Goal: Transaction & Acquisition: Book appointment/travel/reservation

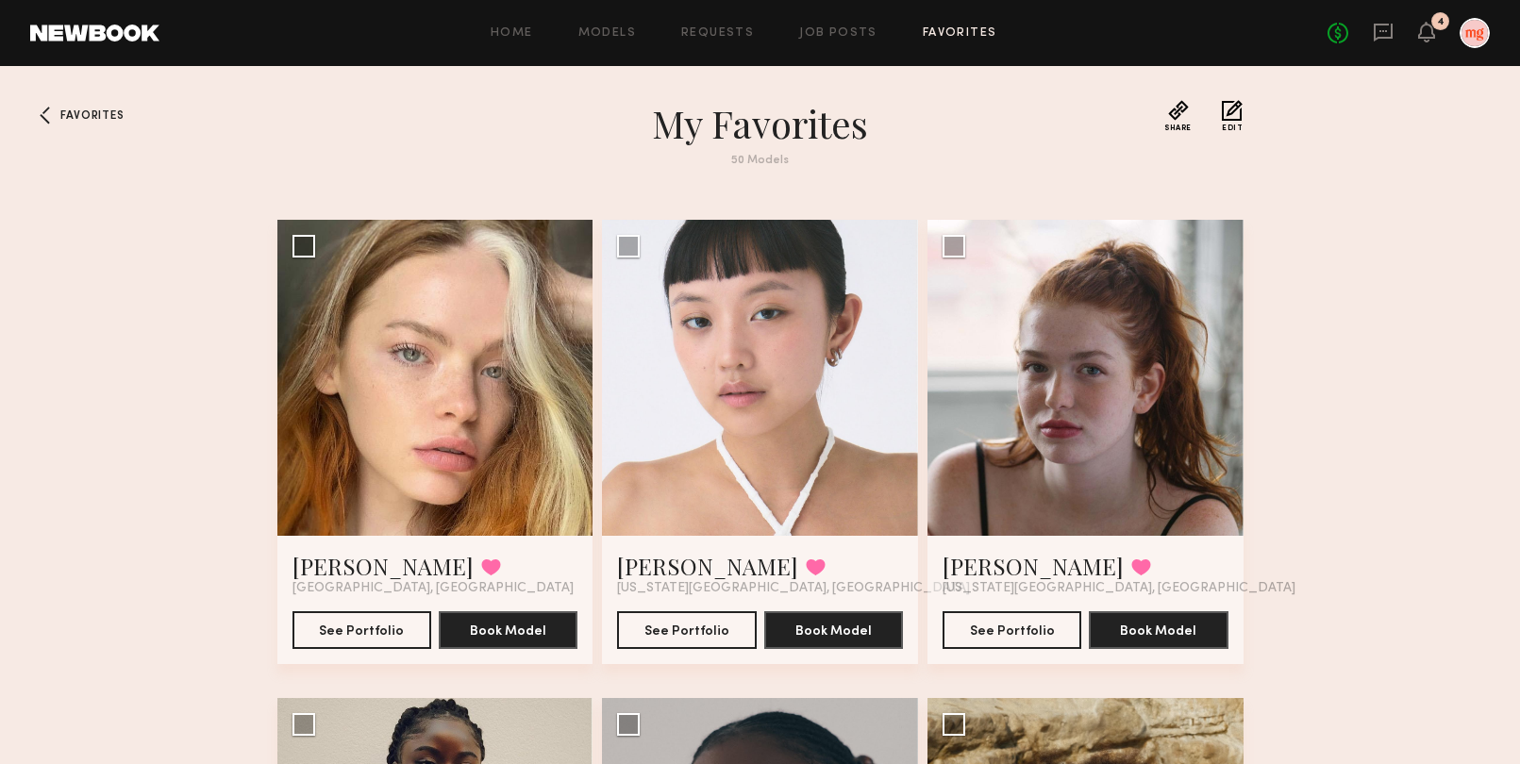
click at [237, 379] on div "Favorites My Favorites 50 Models Share Copy Shareable Link Edit Nina C. Favorit…" at bounding box center [760, 653] width 1520 height 1106
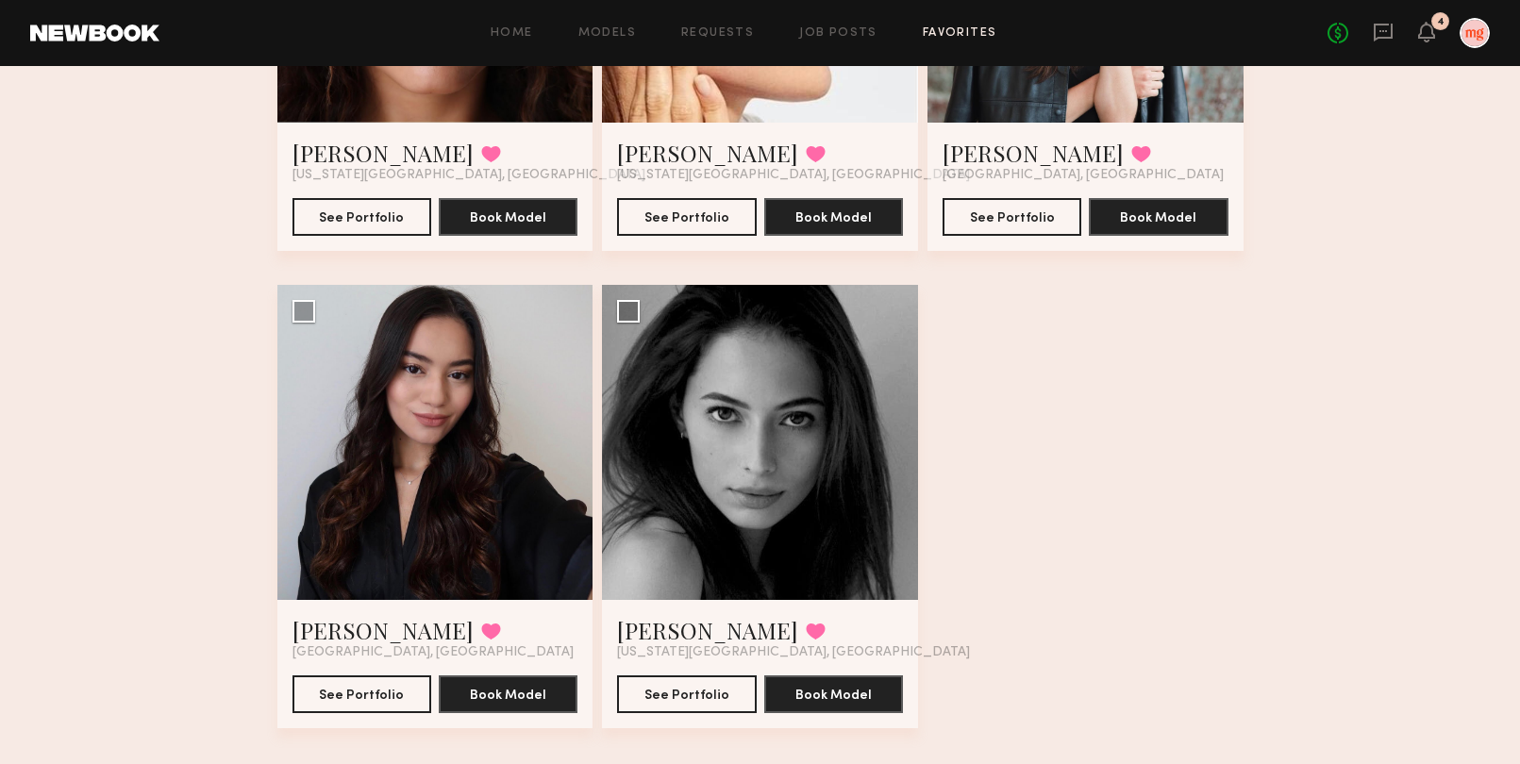
scroll to position [7614, 0]
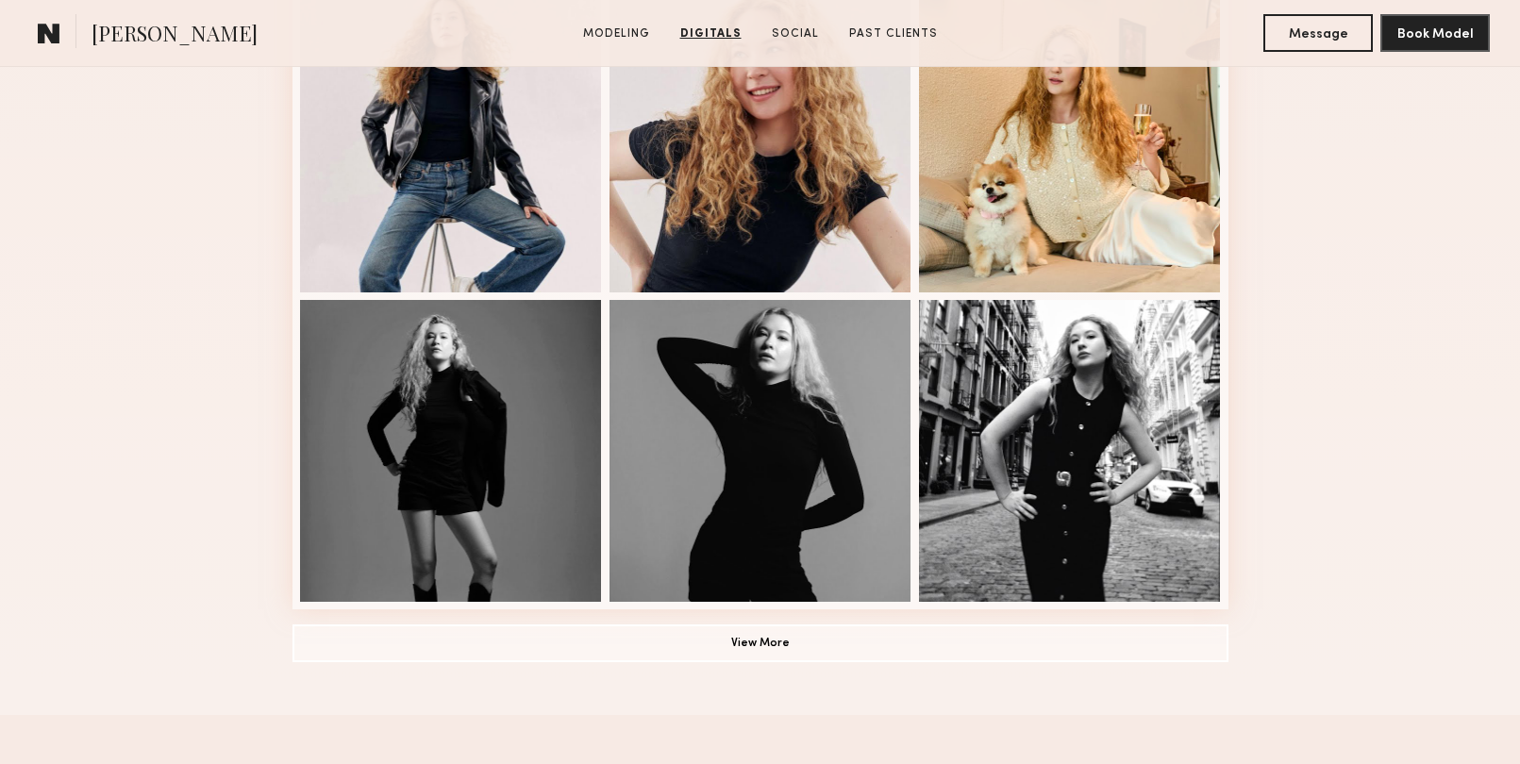
scroll to position [1132, 0]
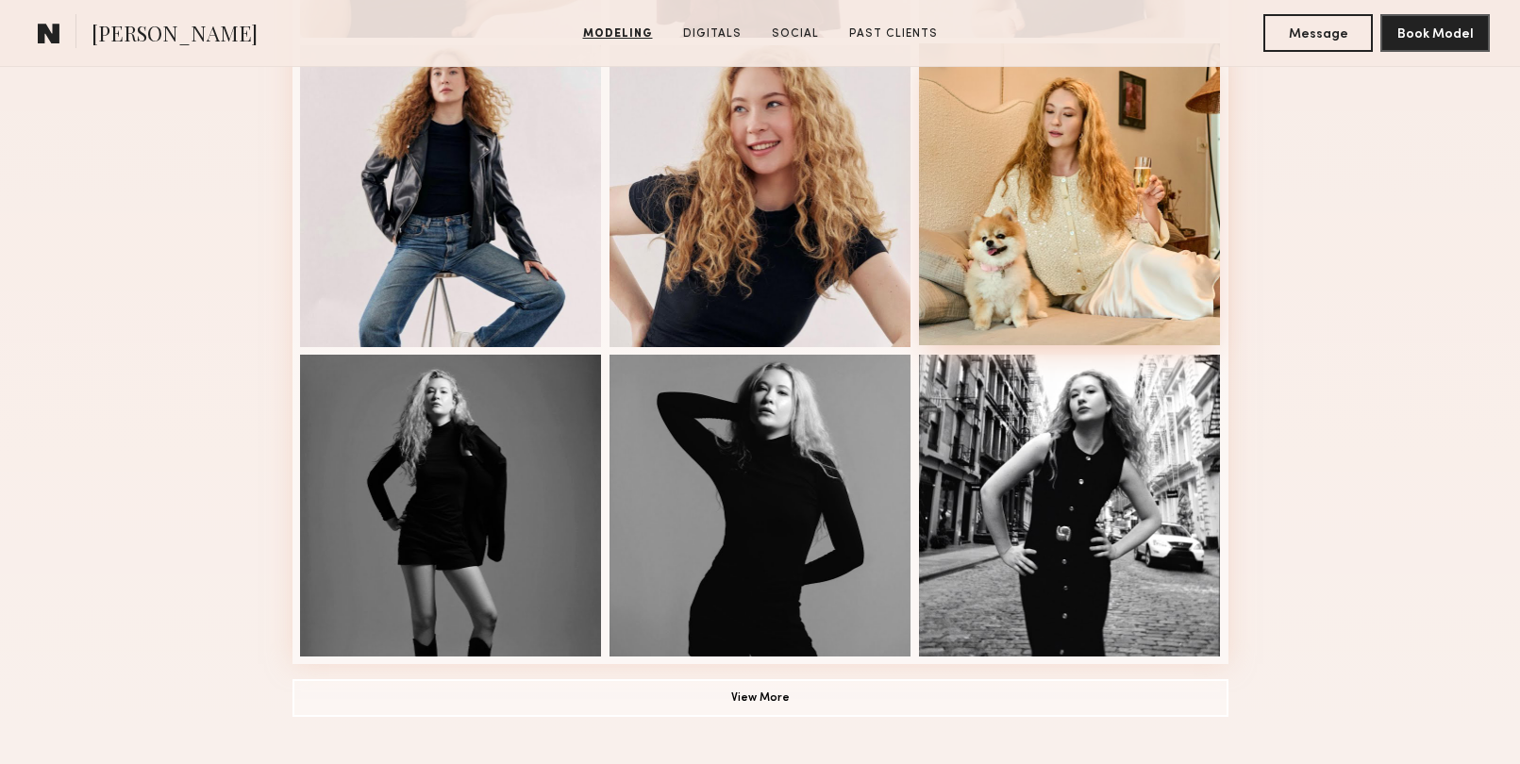
click at [1008, 255] on div at bounding box center [1070, 194] width 302 height 302
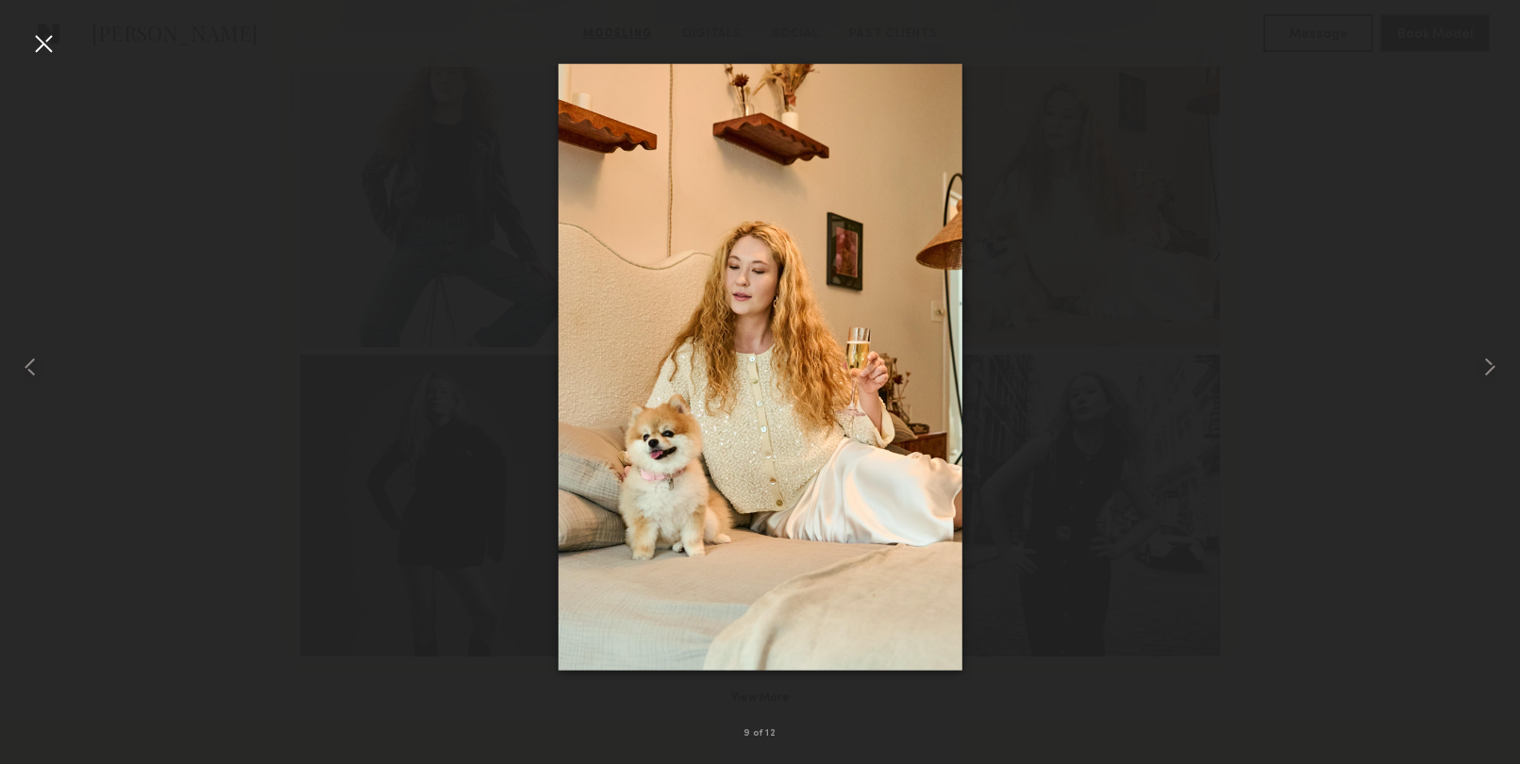
click at [42, 52] on div at bounding box center [43, 43] width 30 height 30
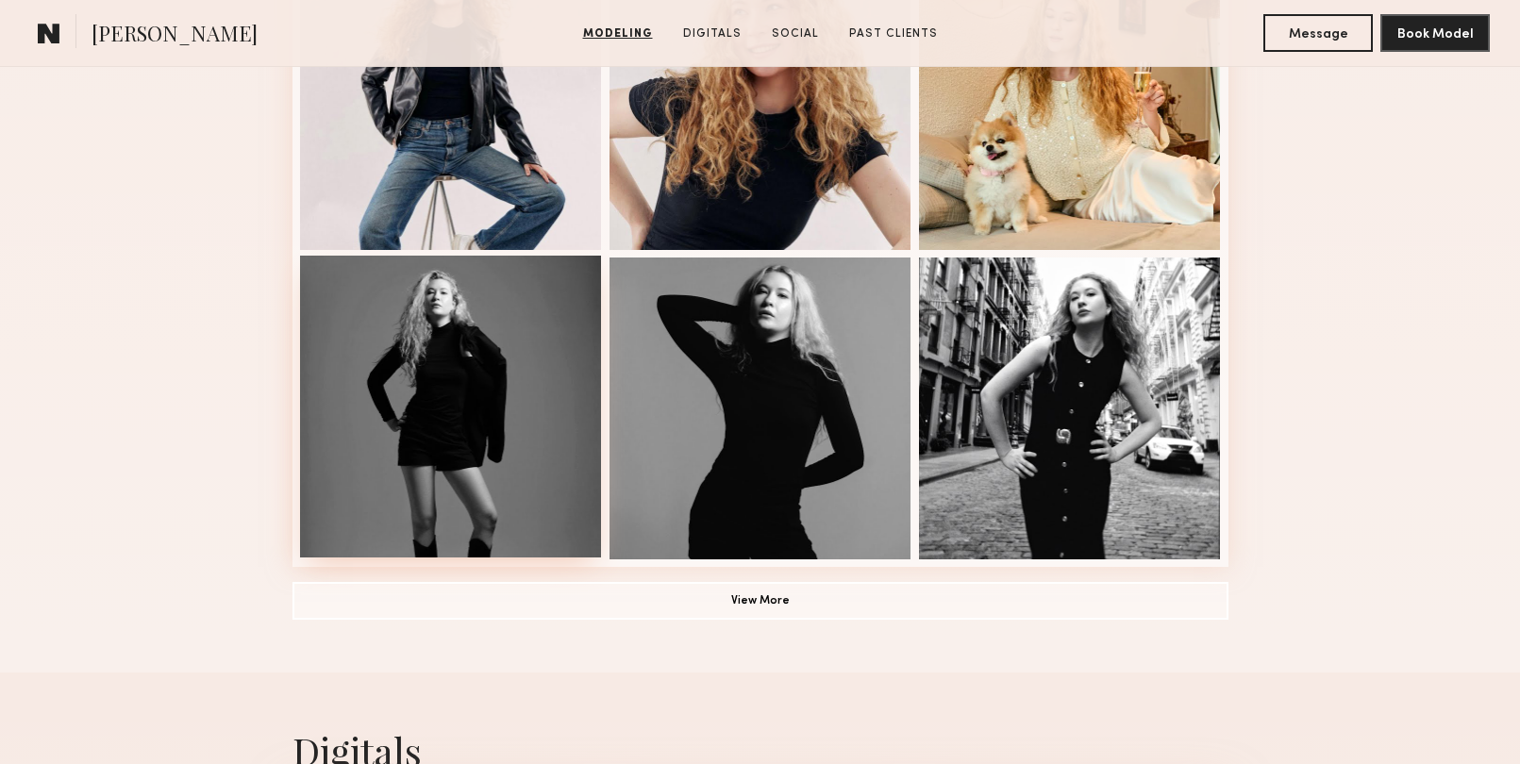
scroll to position [1341, 0]
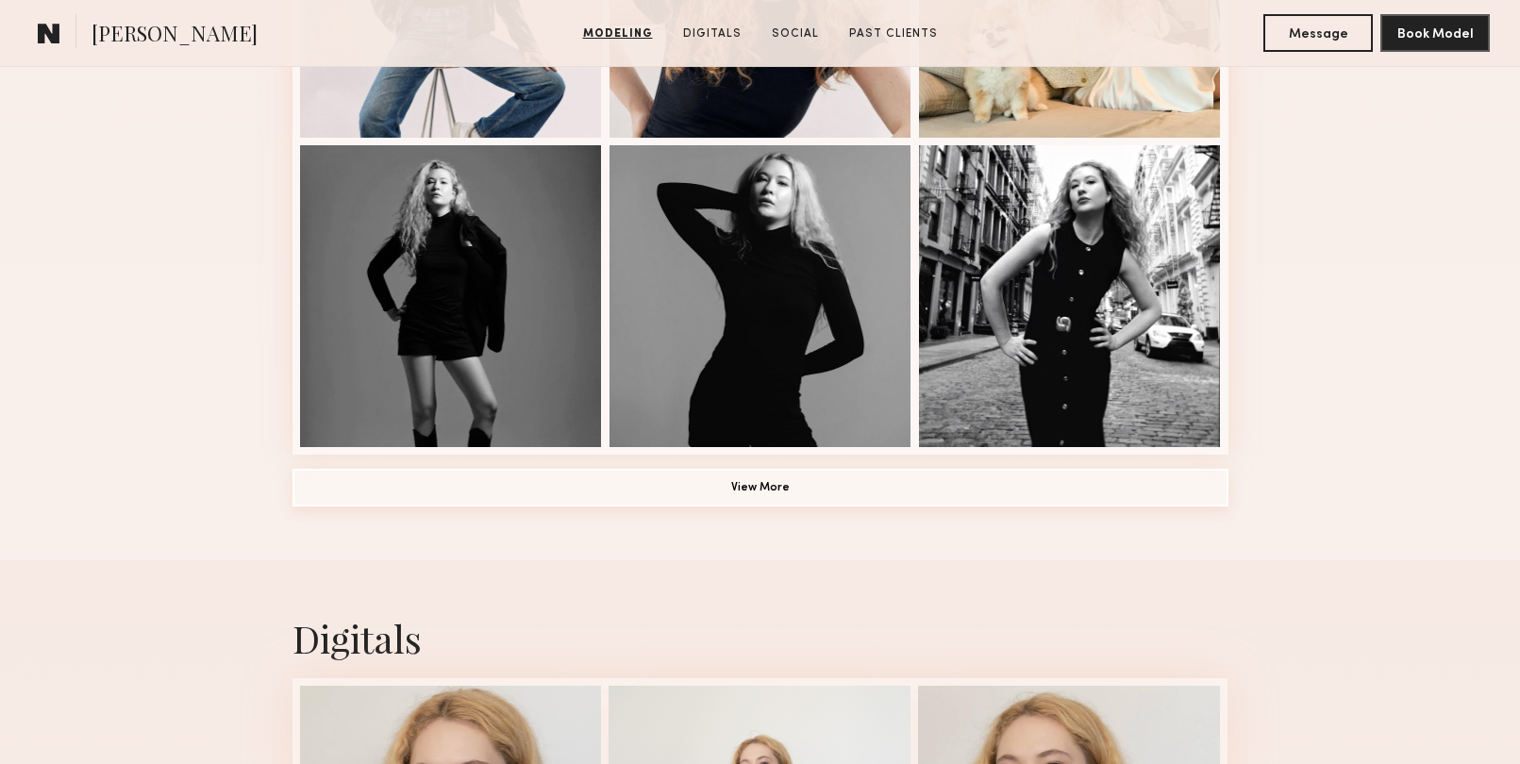
click at [713, 498] on button "View More" at bounding box center [761, 488] width 936 height 38
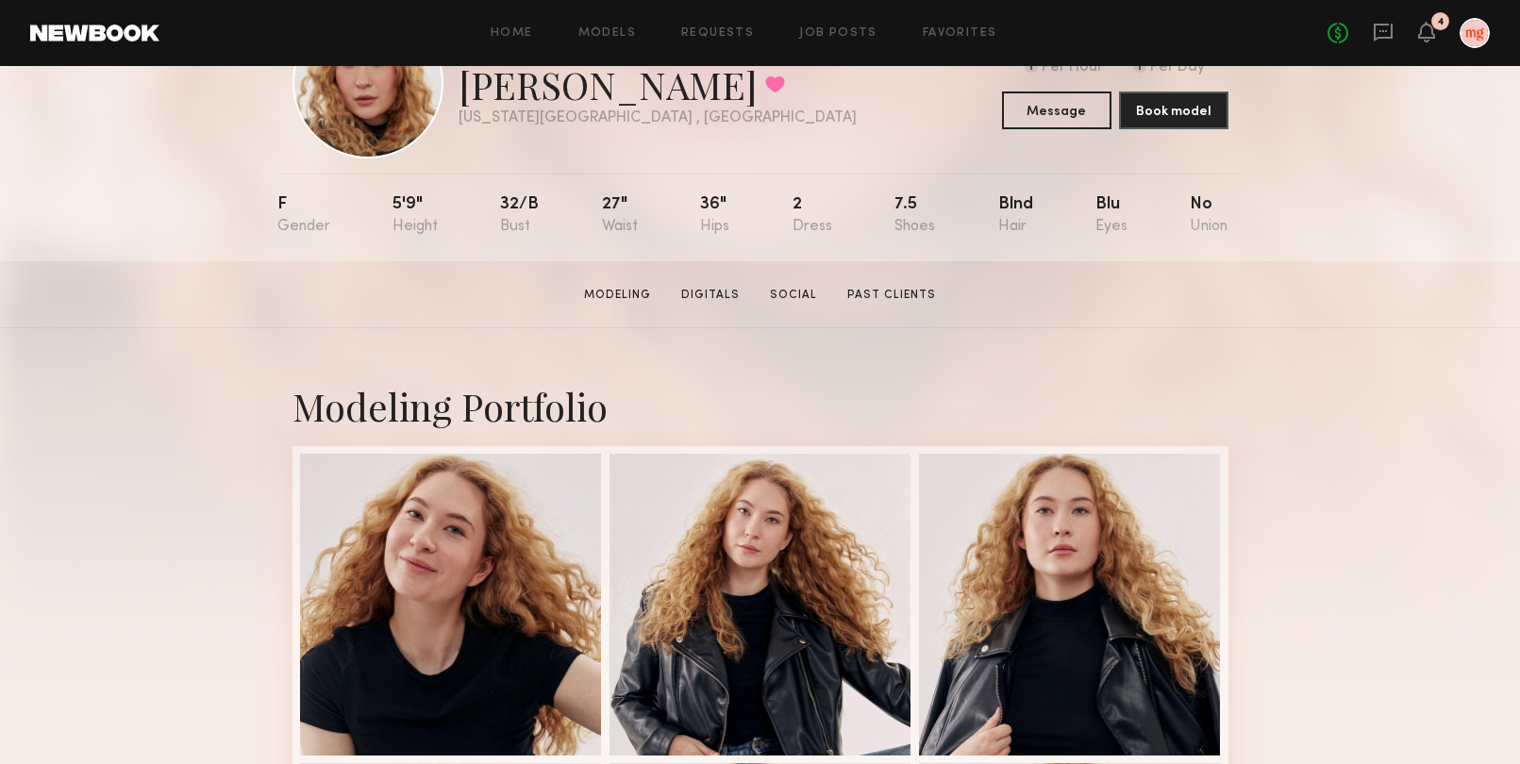
scroll to position [0, 0]
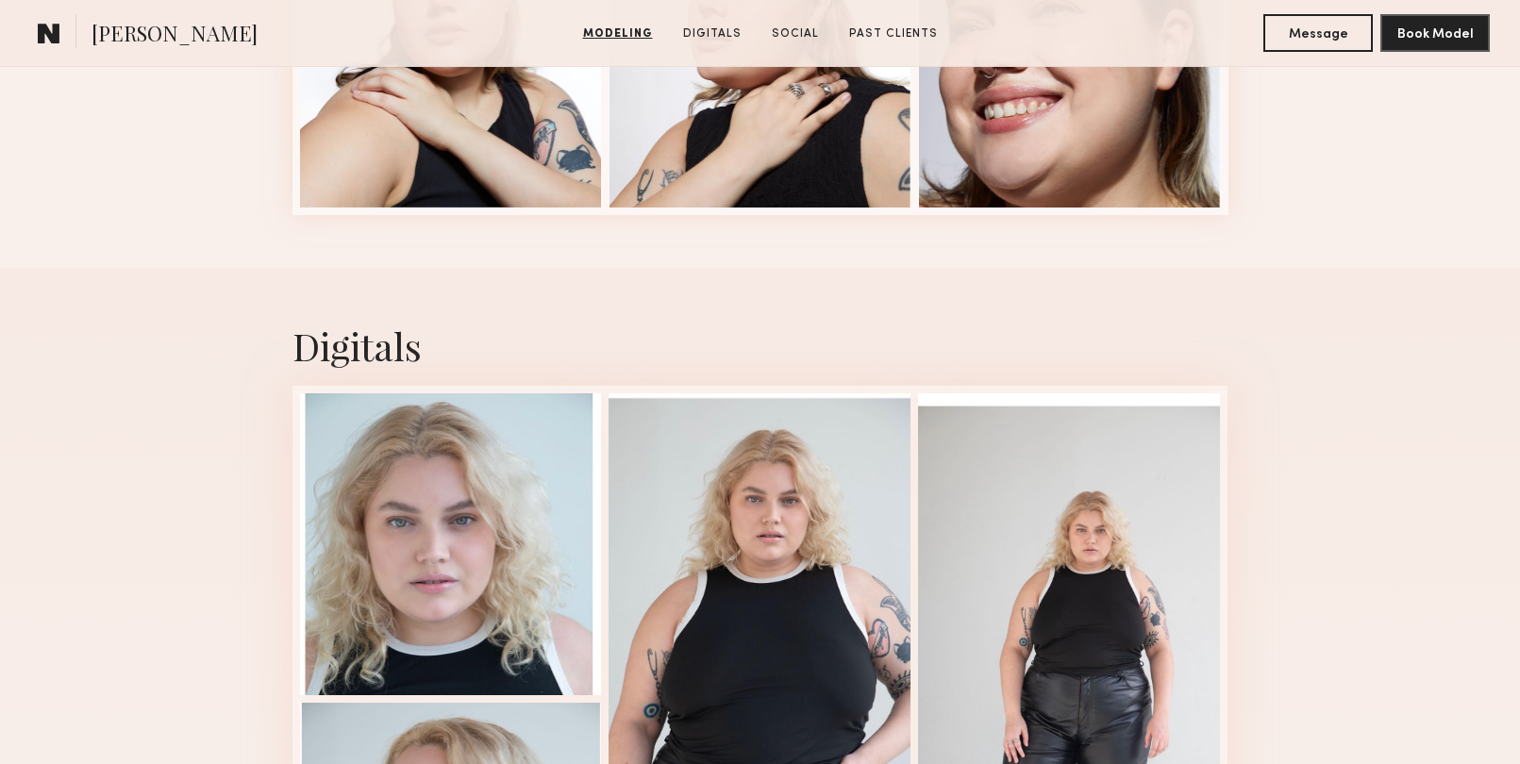
scroll to position [1791, 0]
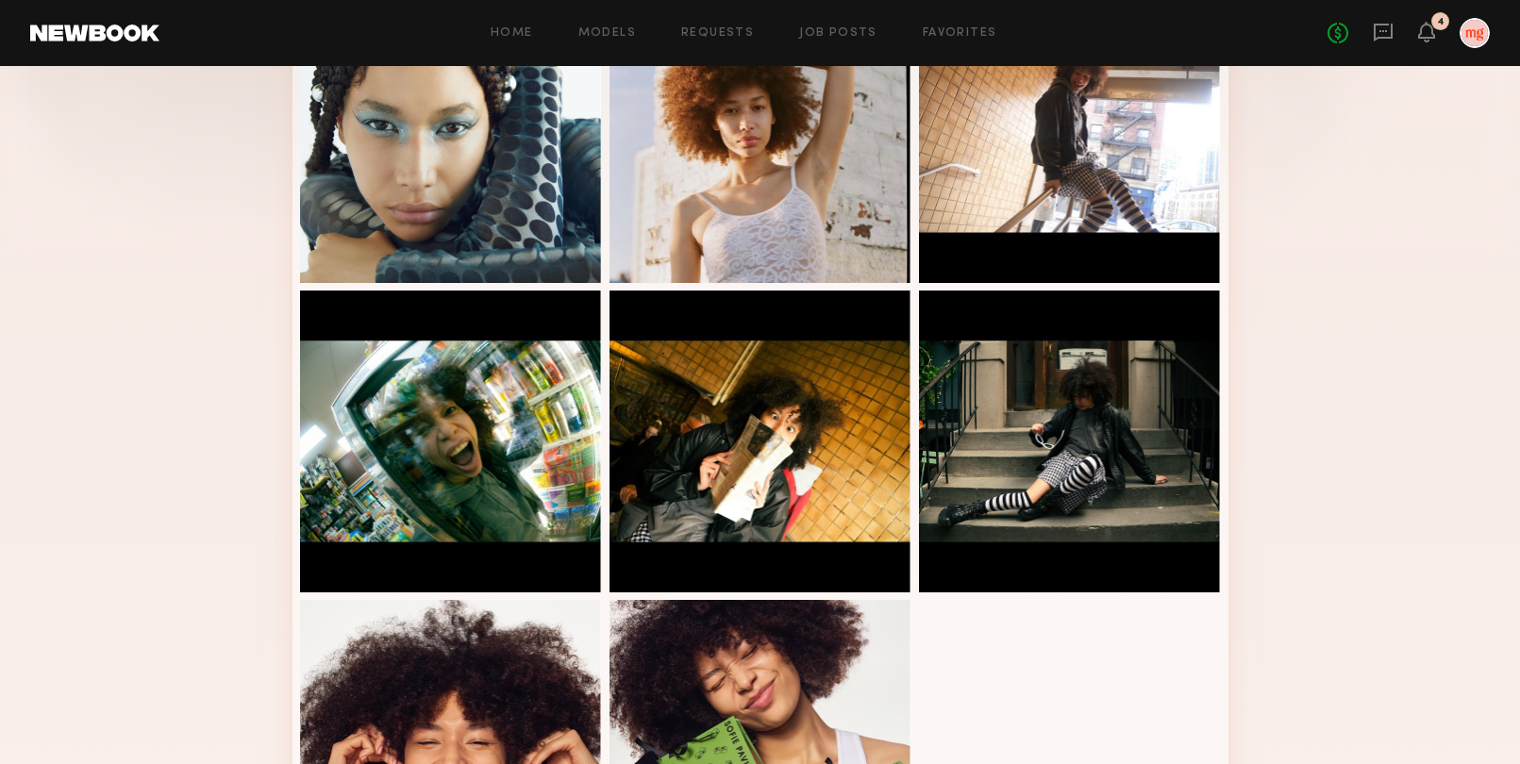
scroll to position [569, 0]
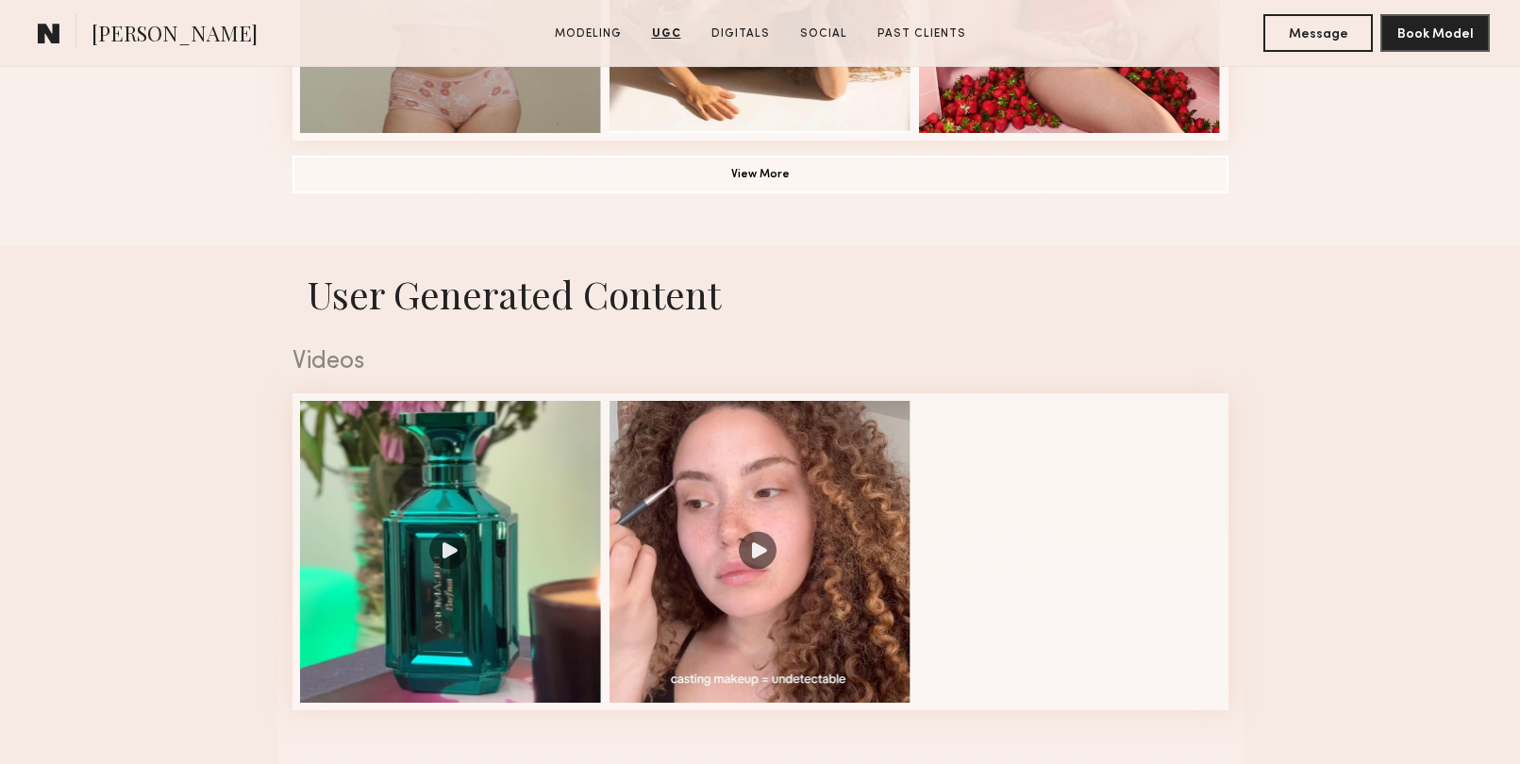
scroll to position [1226, 0]
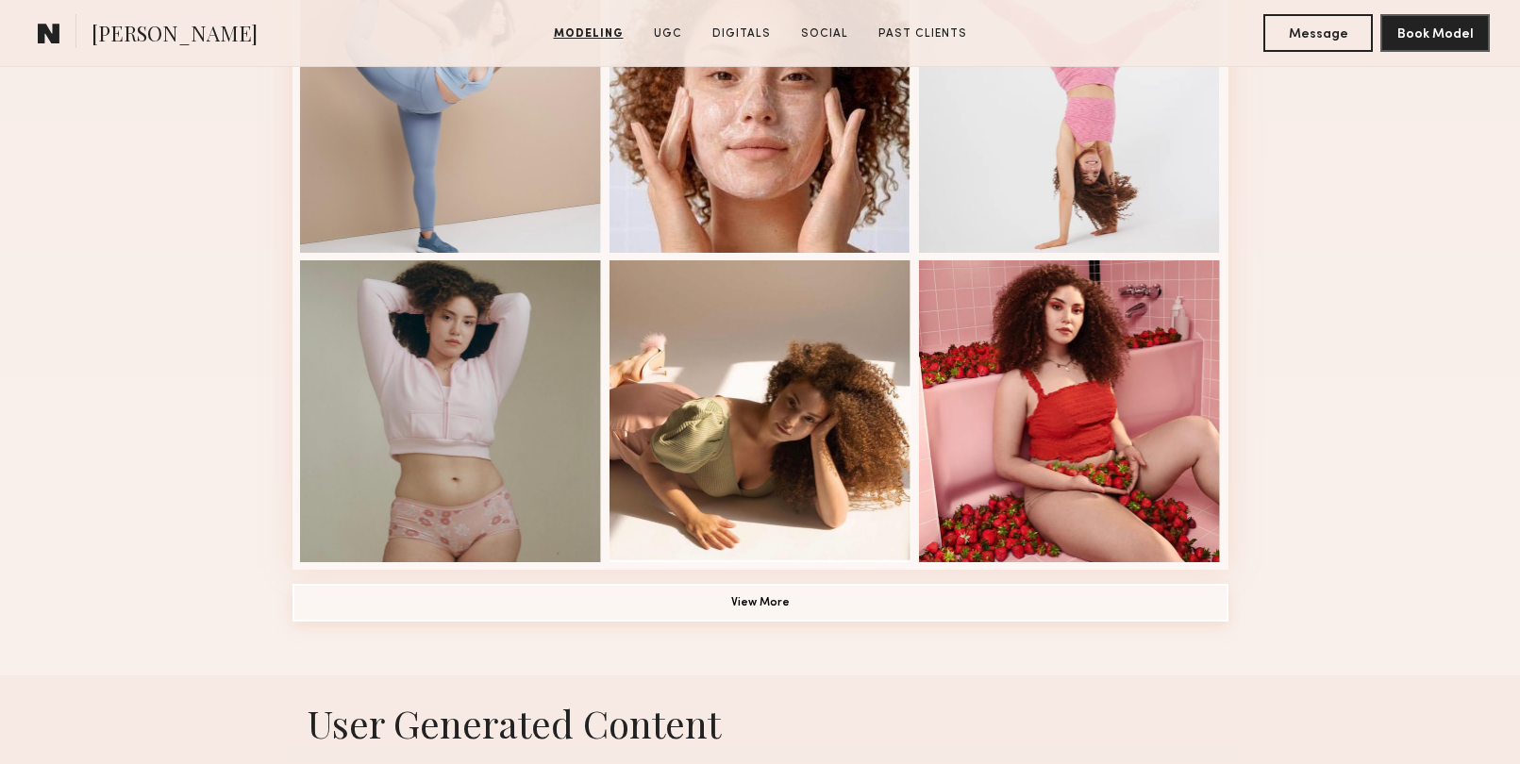
click at [735, 611] on button "View More" at bounding box center [761, 603] width 936 height 38
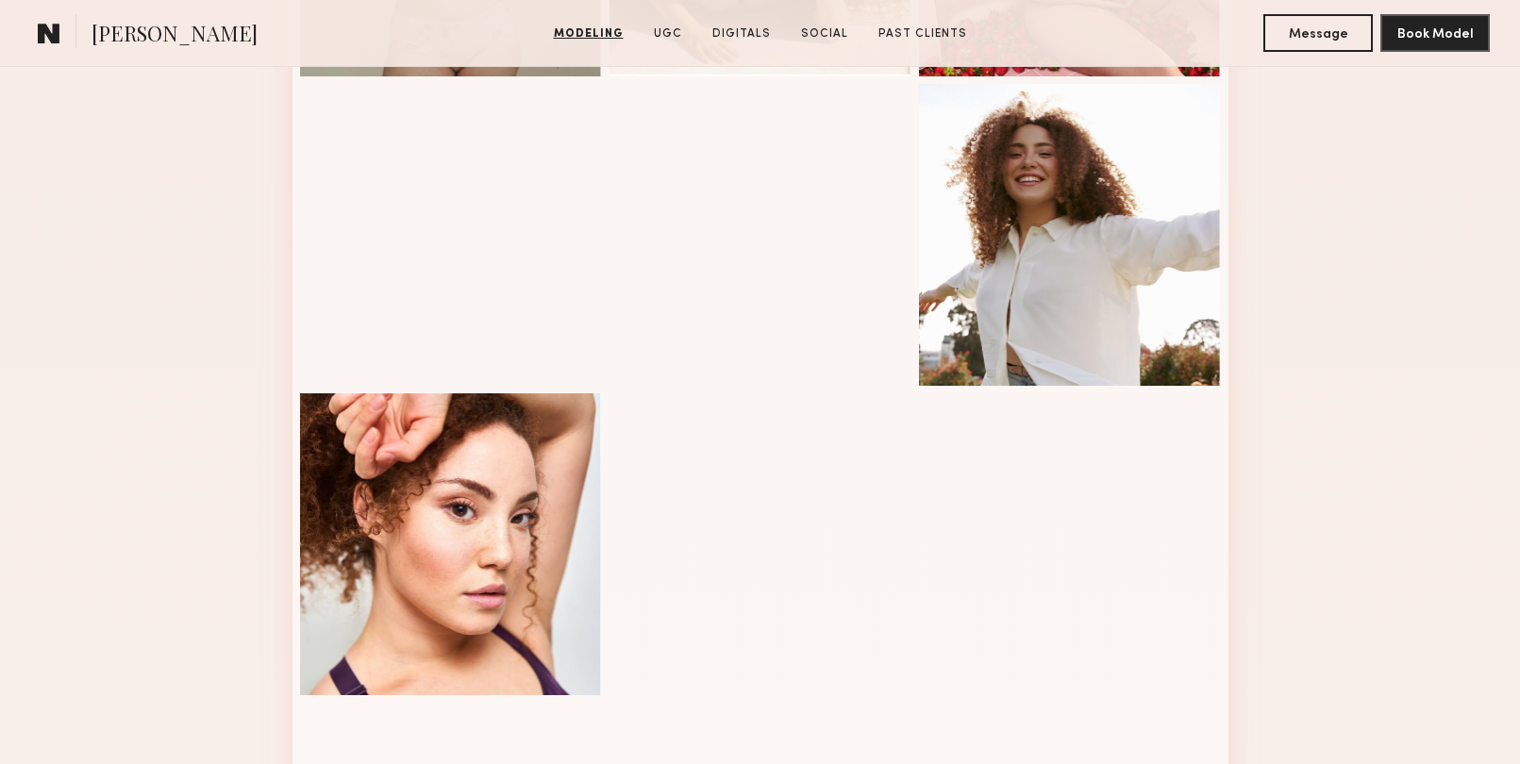
scroll to position [1724, 0]
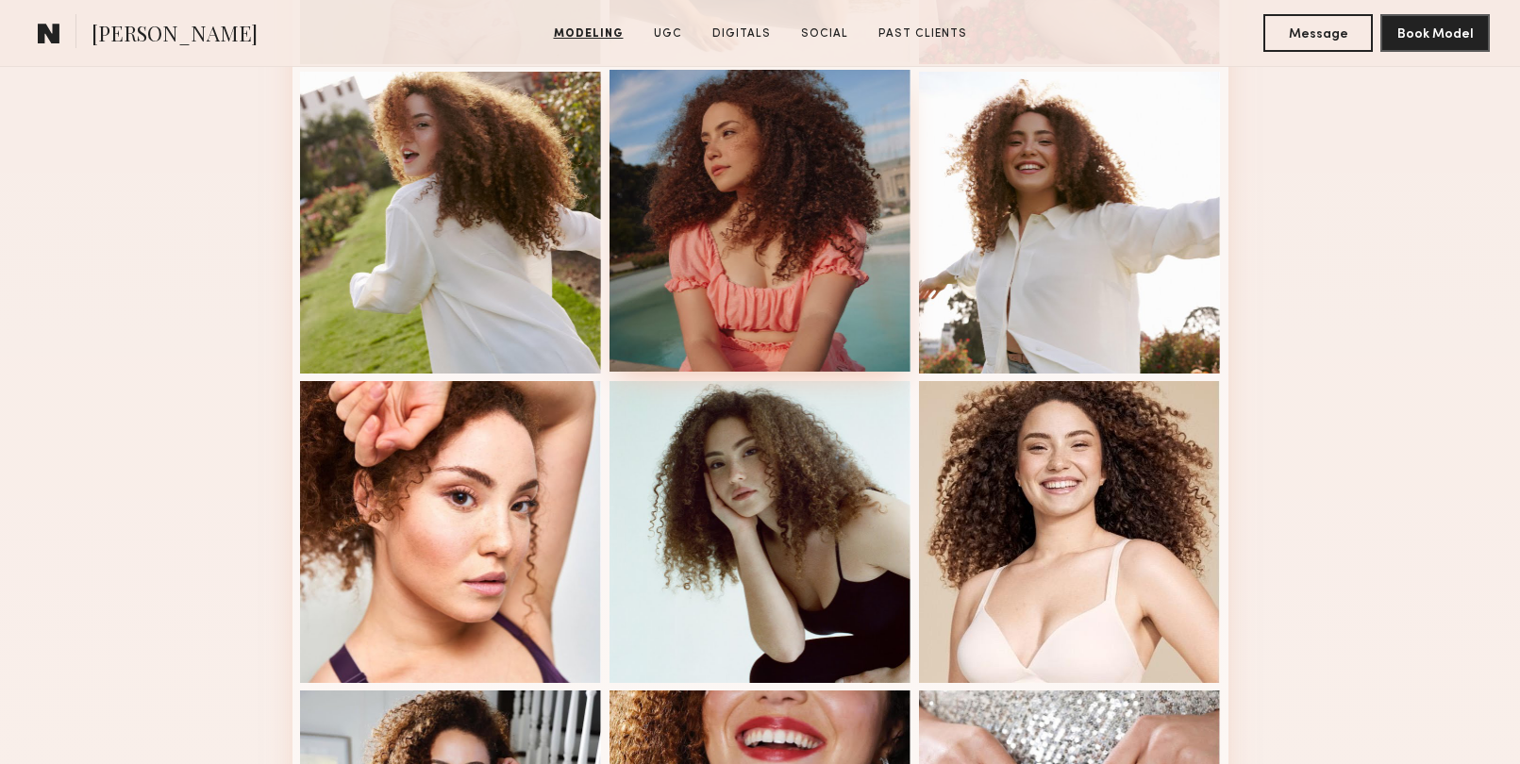
click at [823, 295] on div at bounding box center [761, 221] width 302 height 302
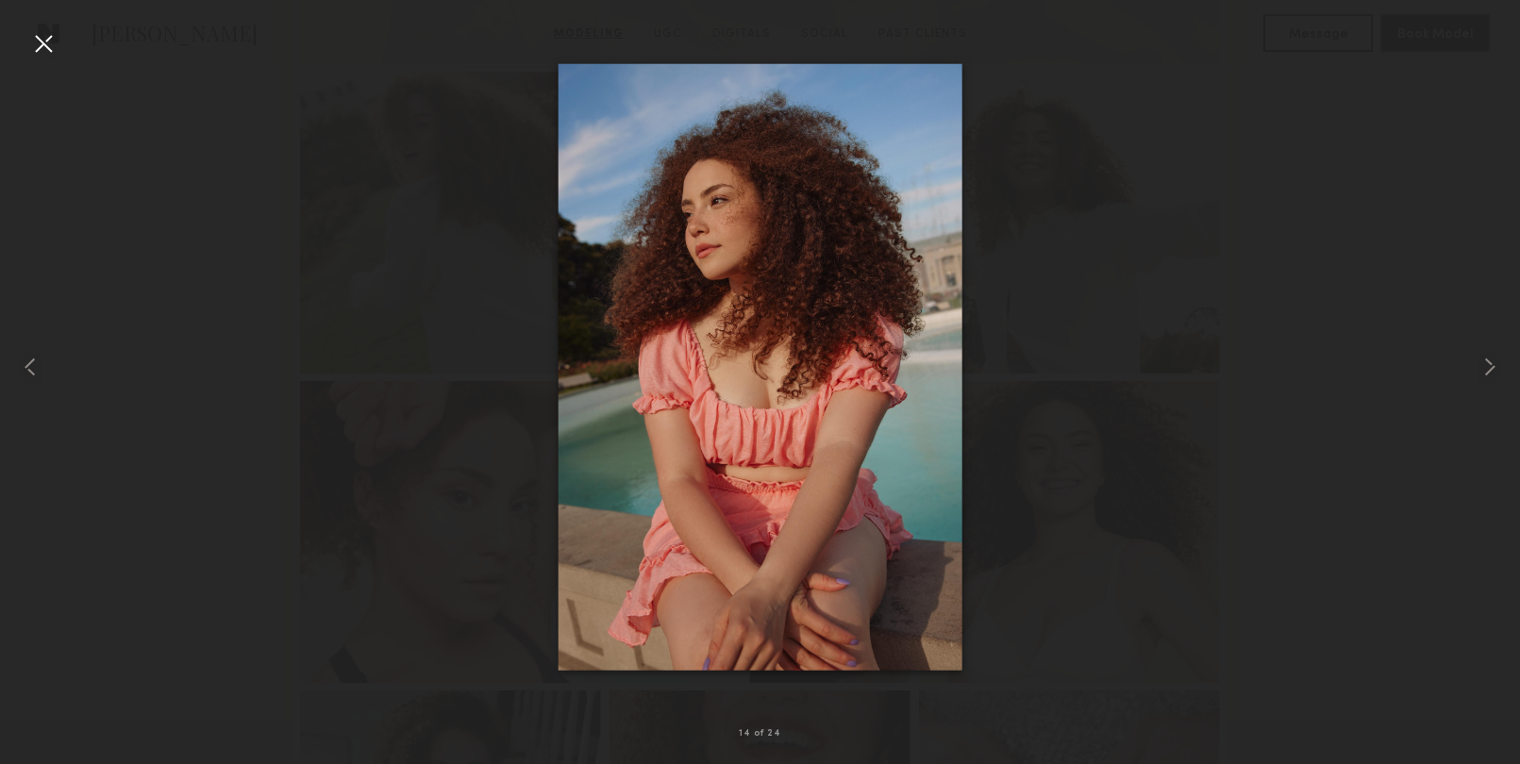
click at [1300, 412] on div at bounding box center [760, 367] width 1520 height 674
click at [41, 45] on div at bounding box center [43, 43] width 30 height 30
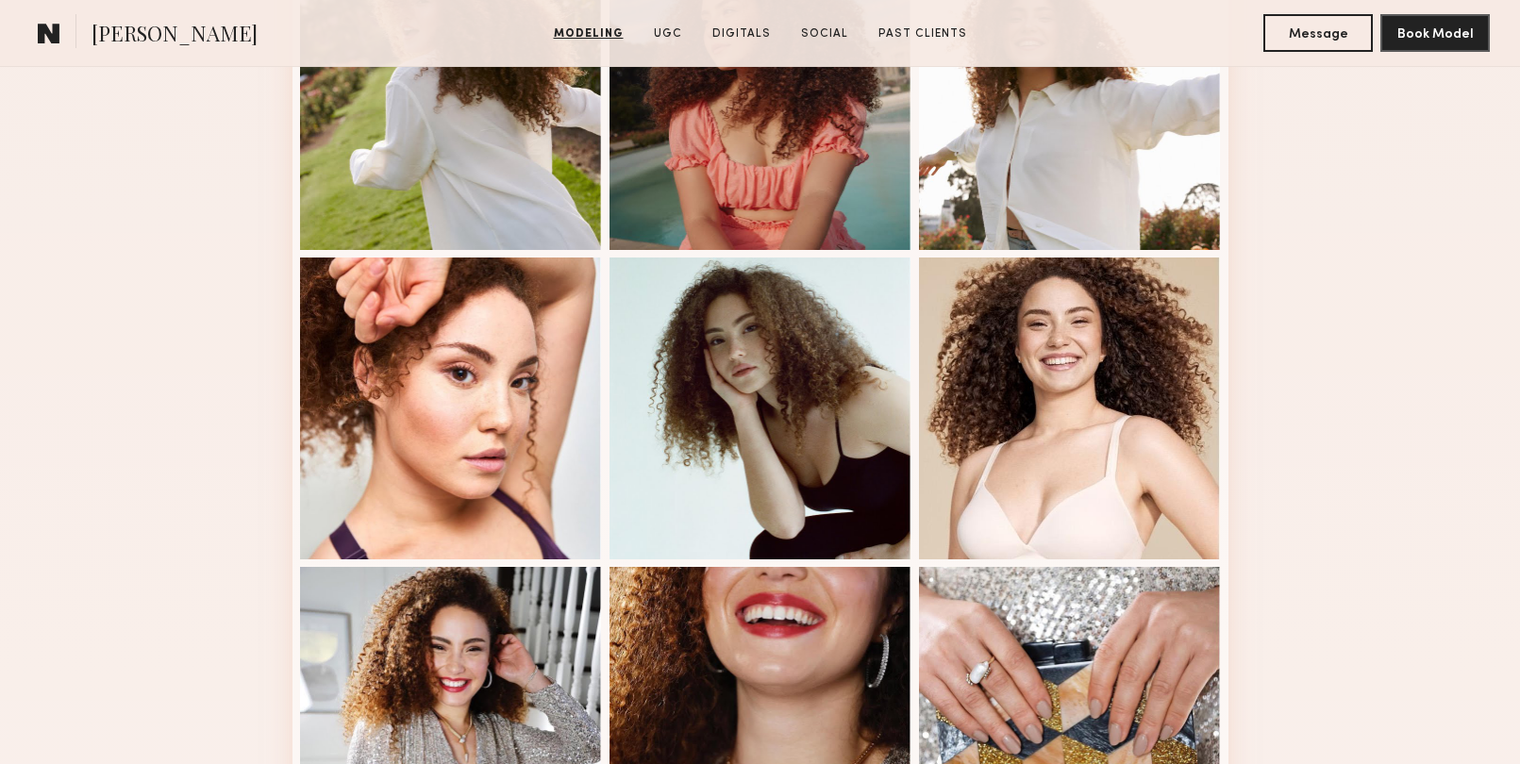
scroll to position [1532, 0]
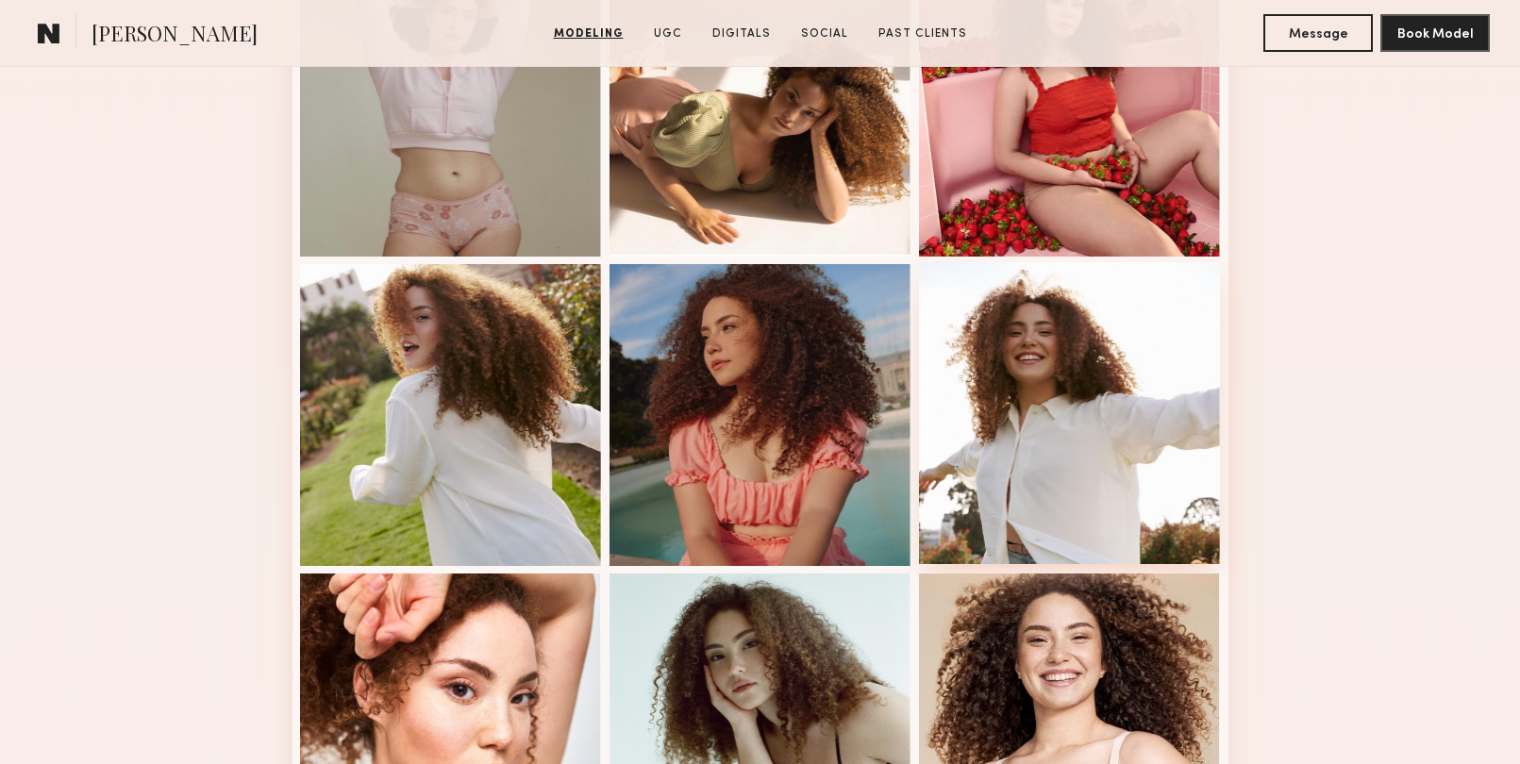
click at [1141, 458] on div at bounding box center [1070, 413] width 302 height 302
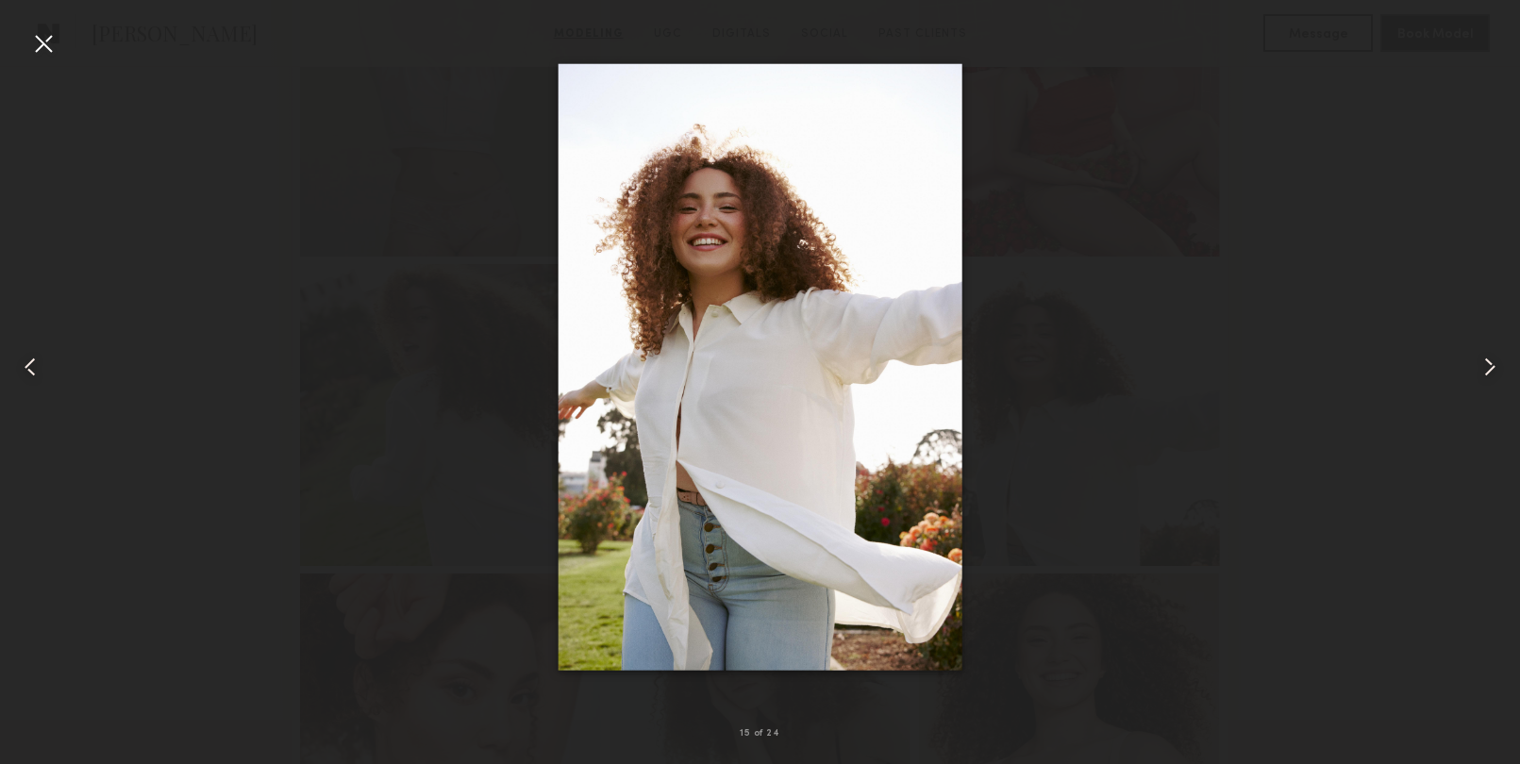
click at [41, 41] on div at bounding box center [43, 43] width 30 height 30
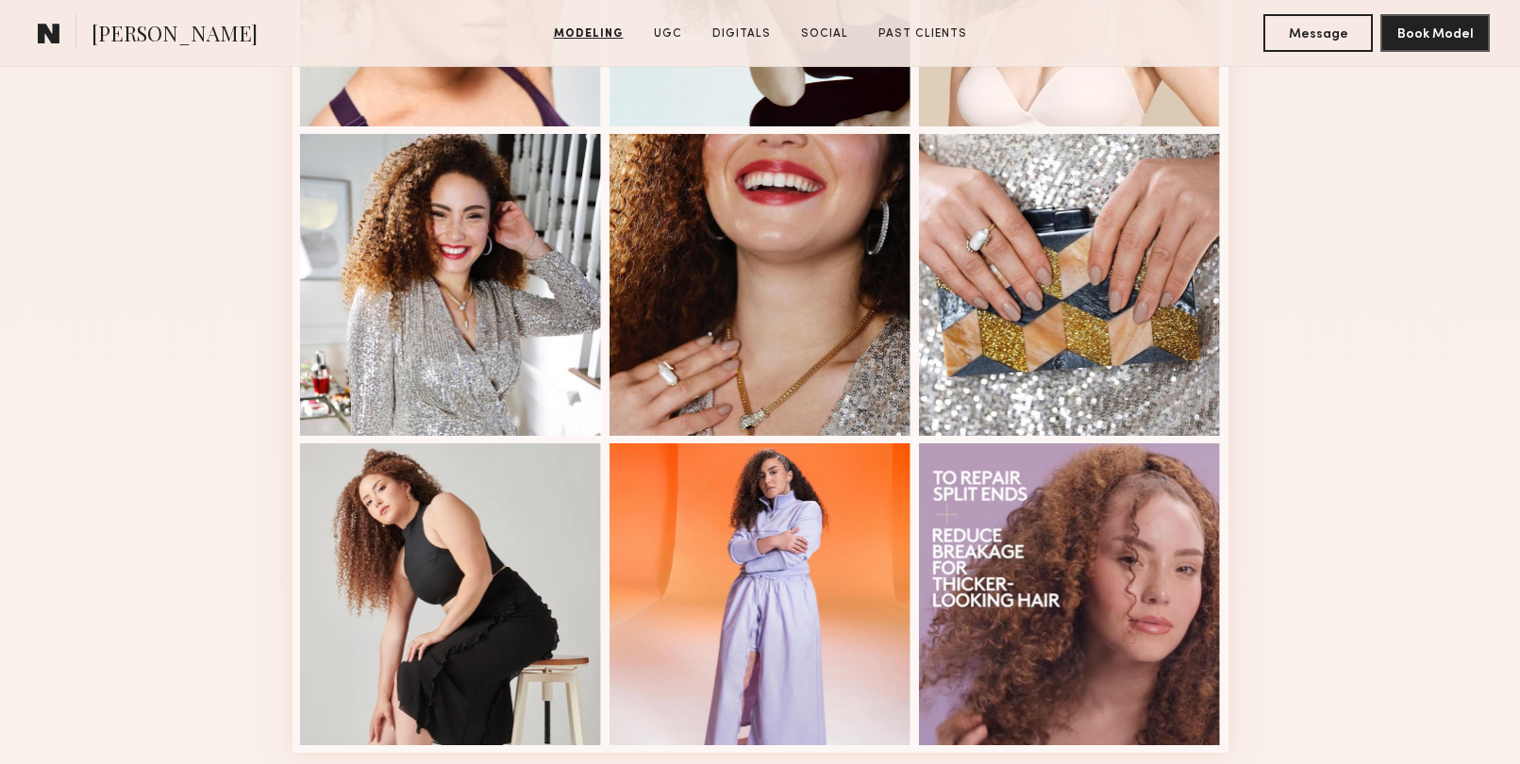
scroll to position [2635, 0]
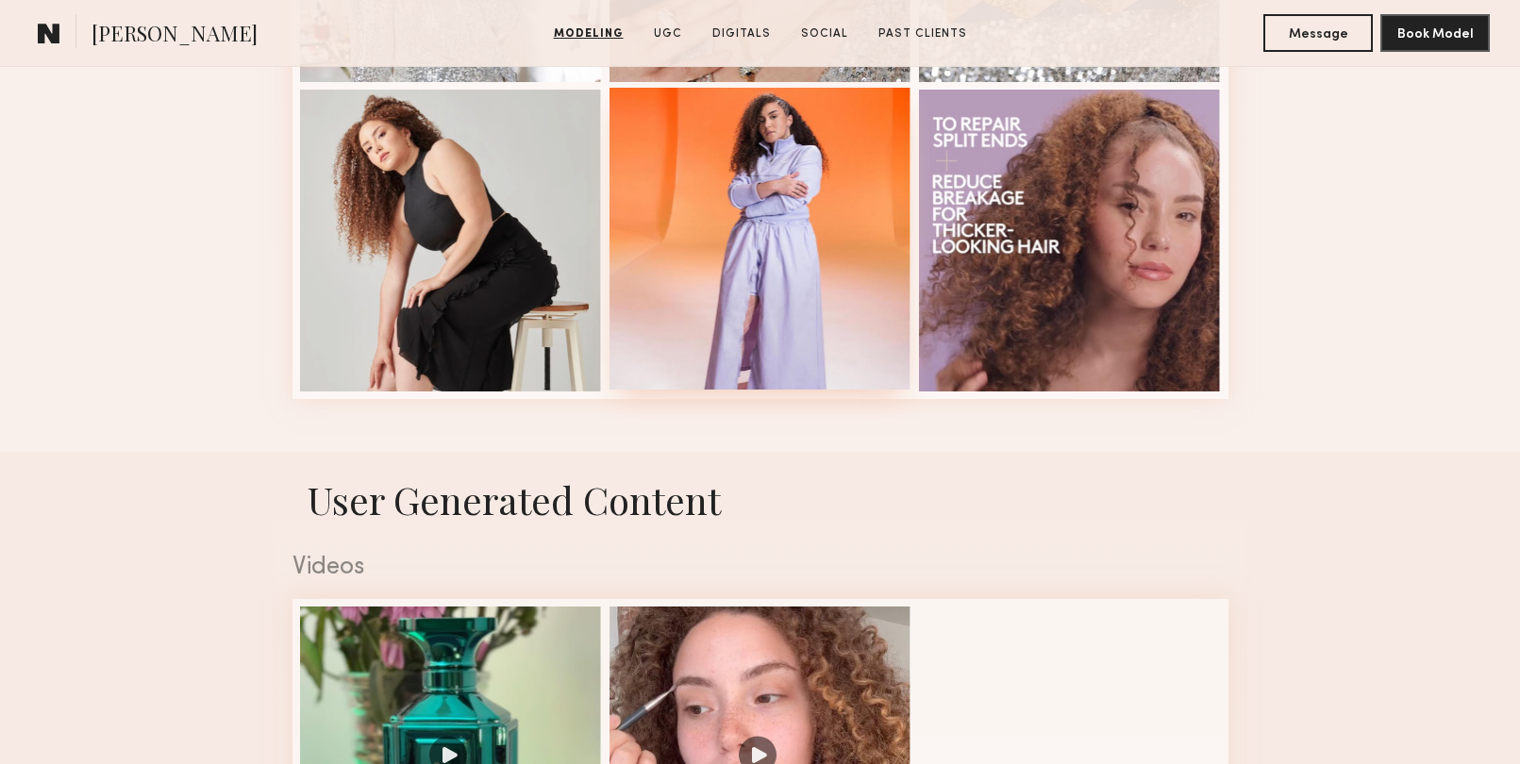
click at [807, 300] on div at bounding box center [761, 239] width 302 height 302
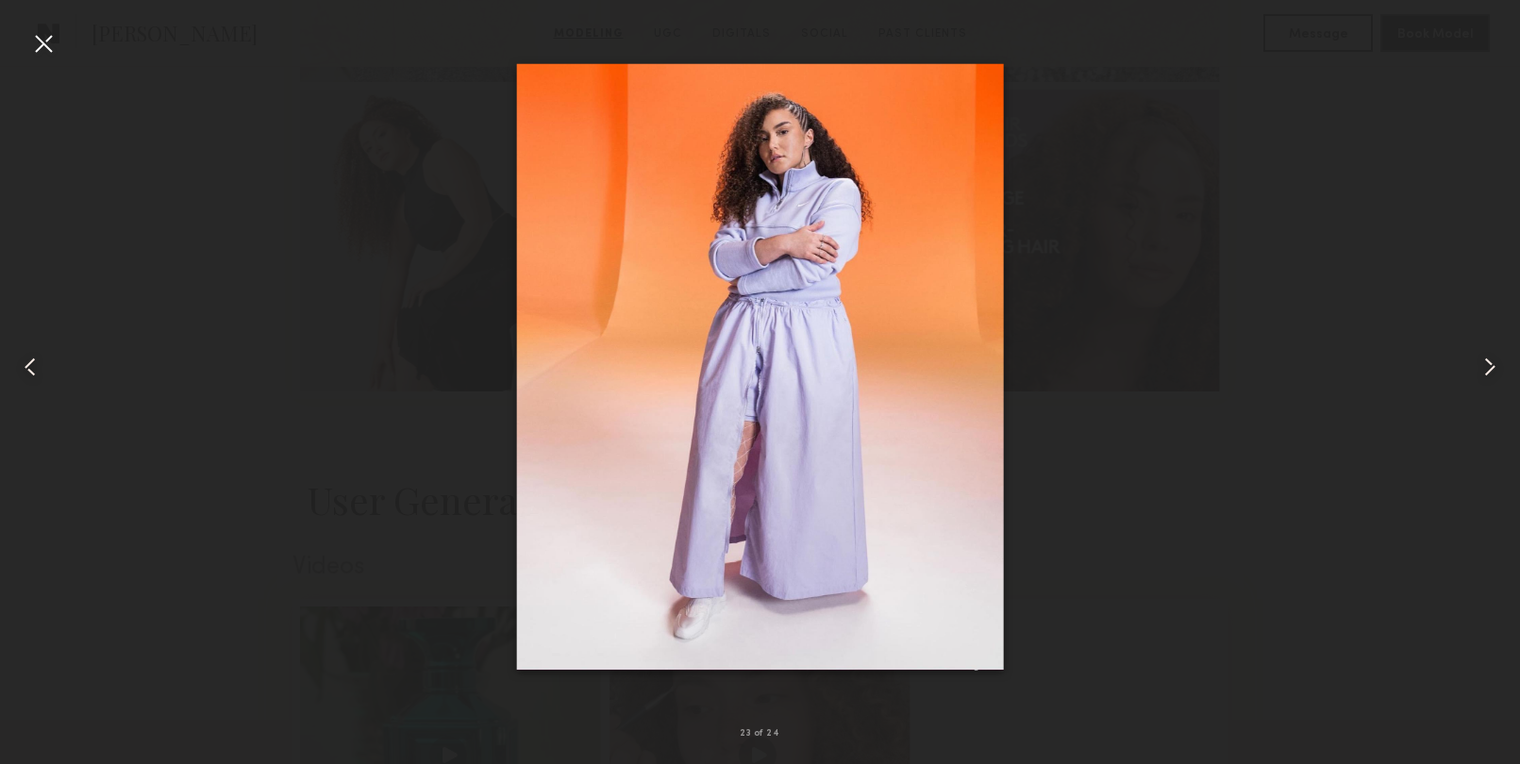
click at [44, 45] on div at bounding box center [43, 43] width 30 height 30
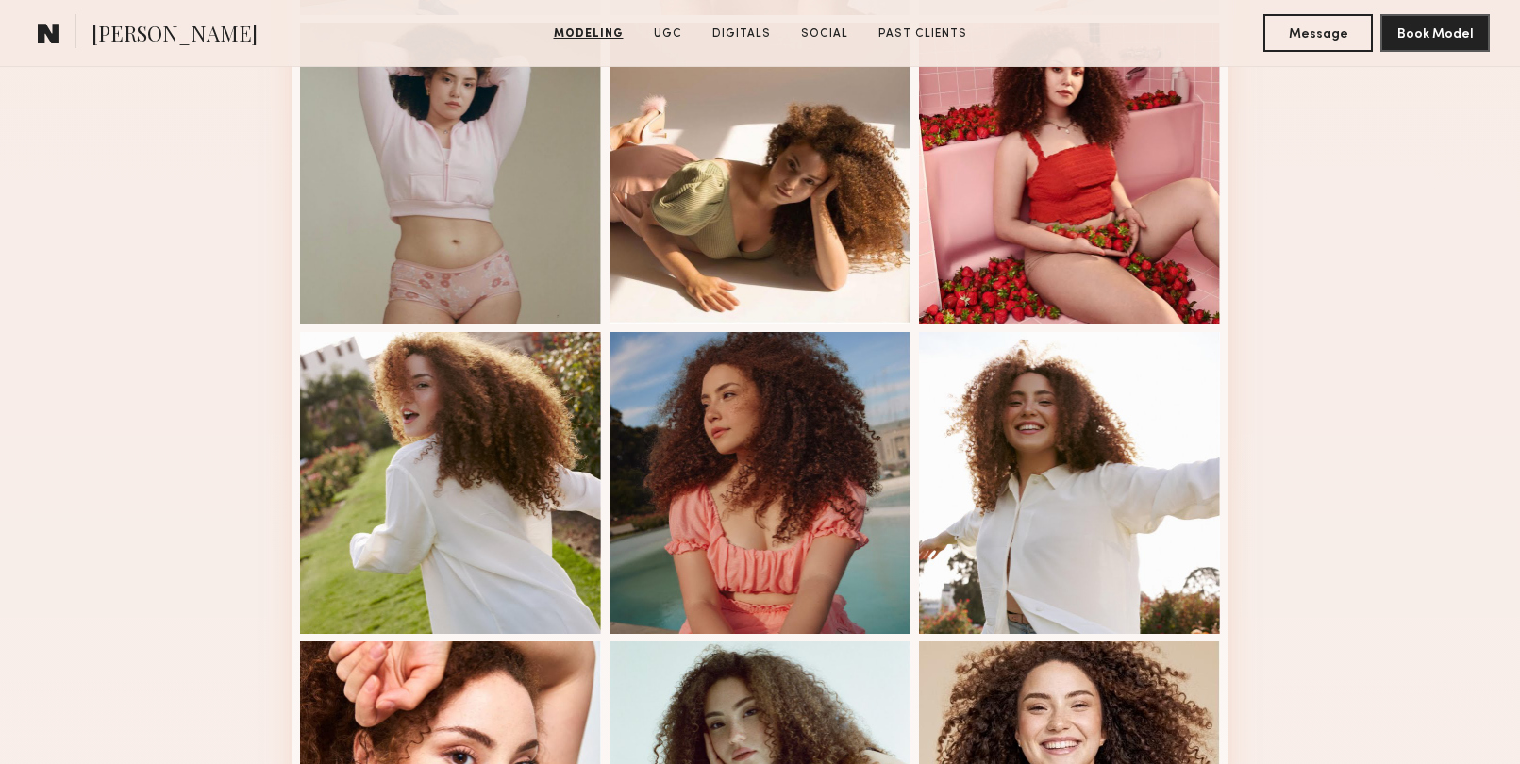
scroll to position [1662, 0]
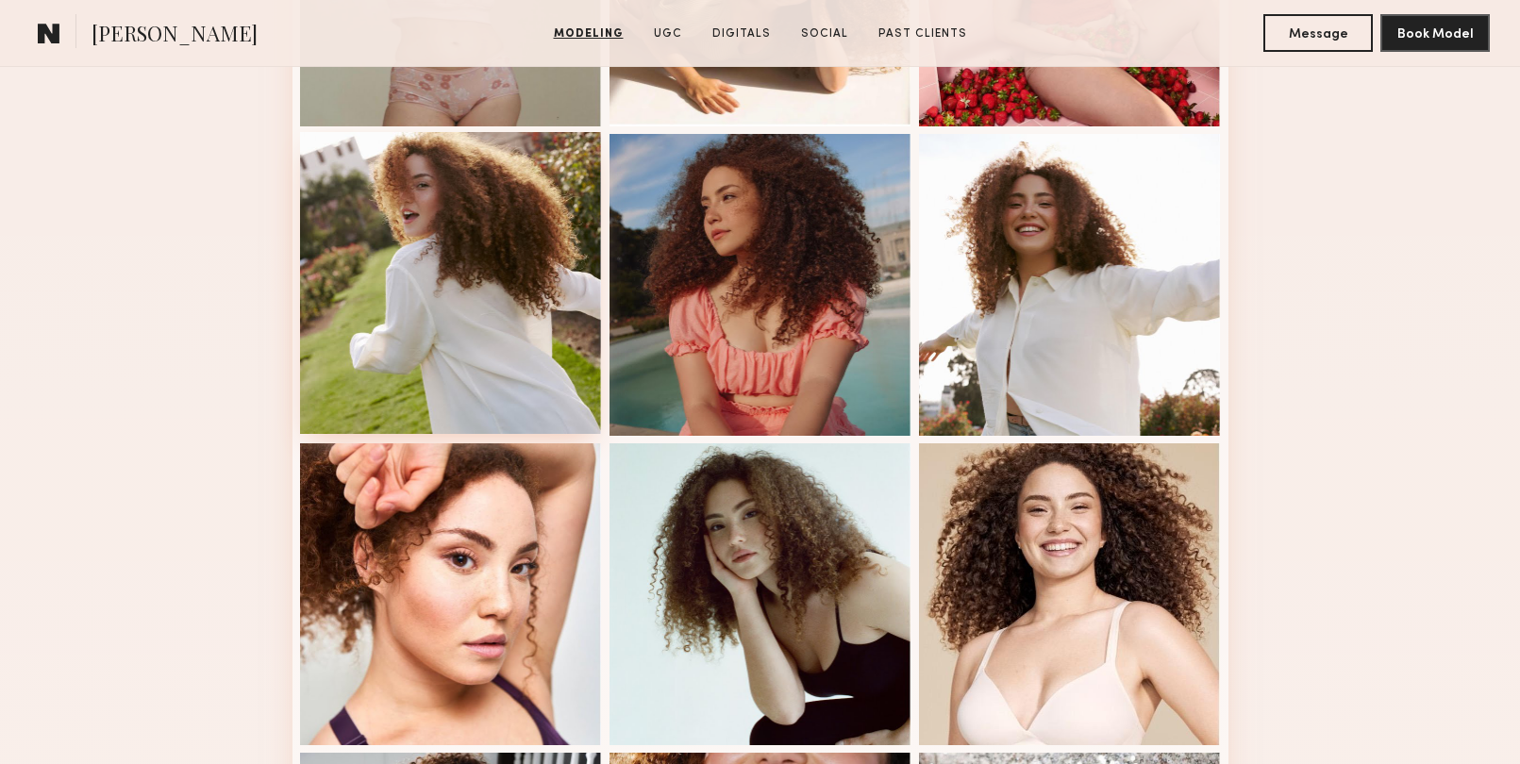
click at [424, 328] on div at bounding box center [451, 283] width 302 height 302
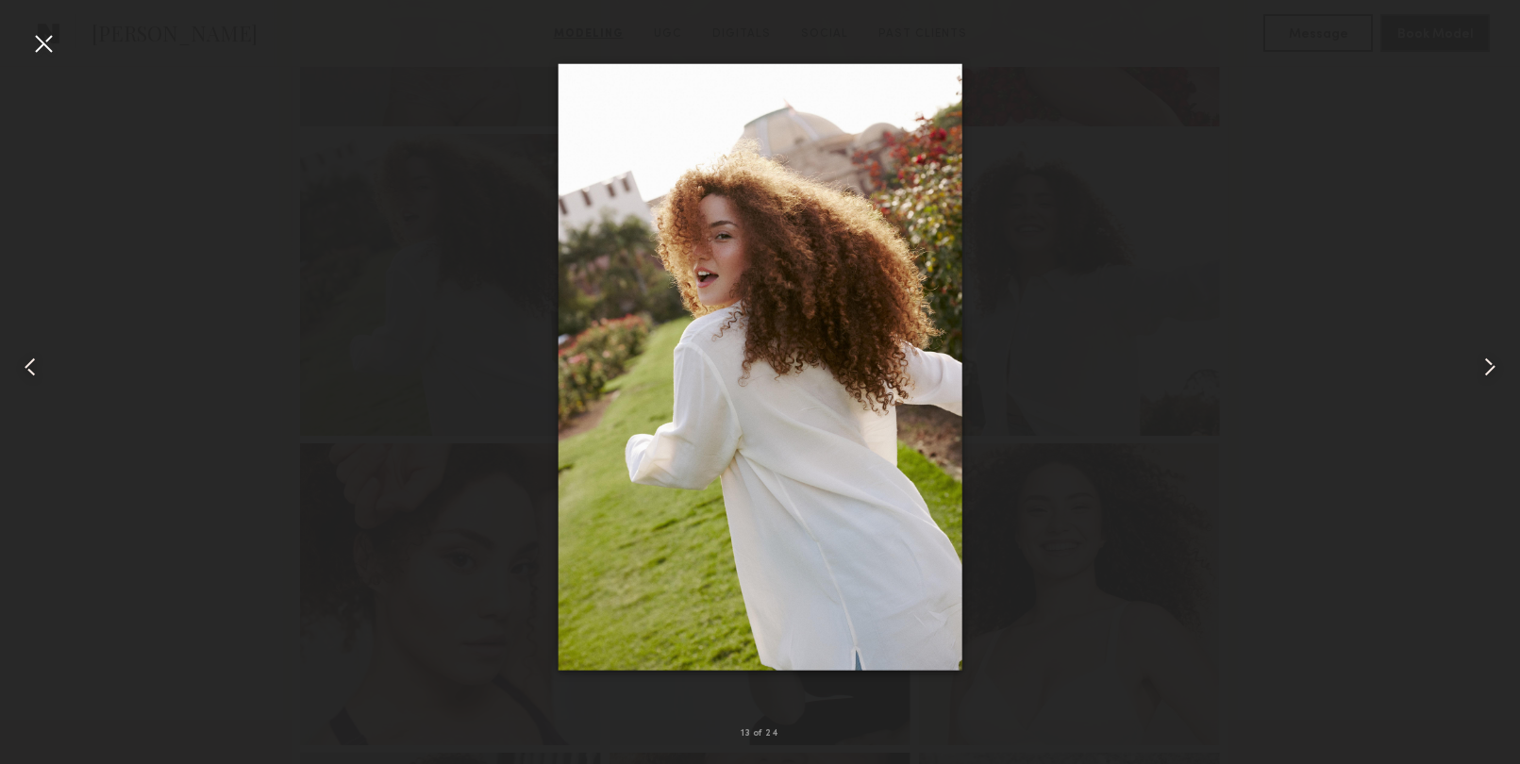
click at [33, 39] on div at bounding box center [43, 43] width 30 height 30
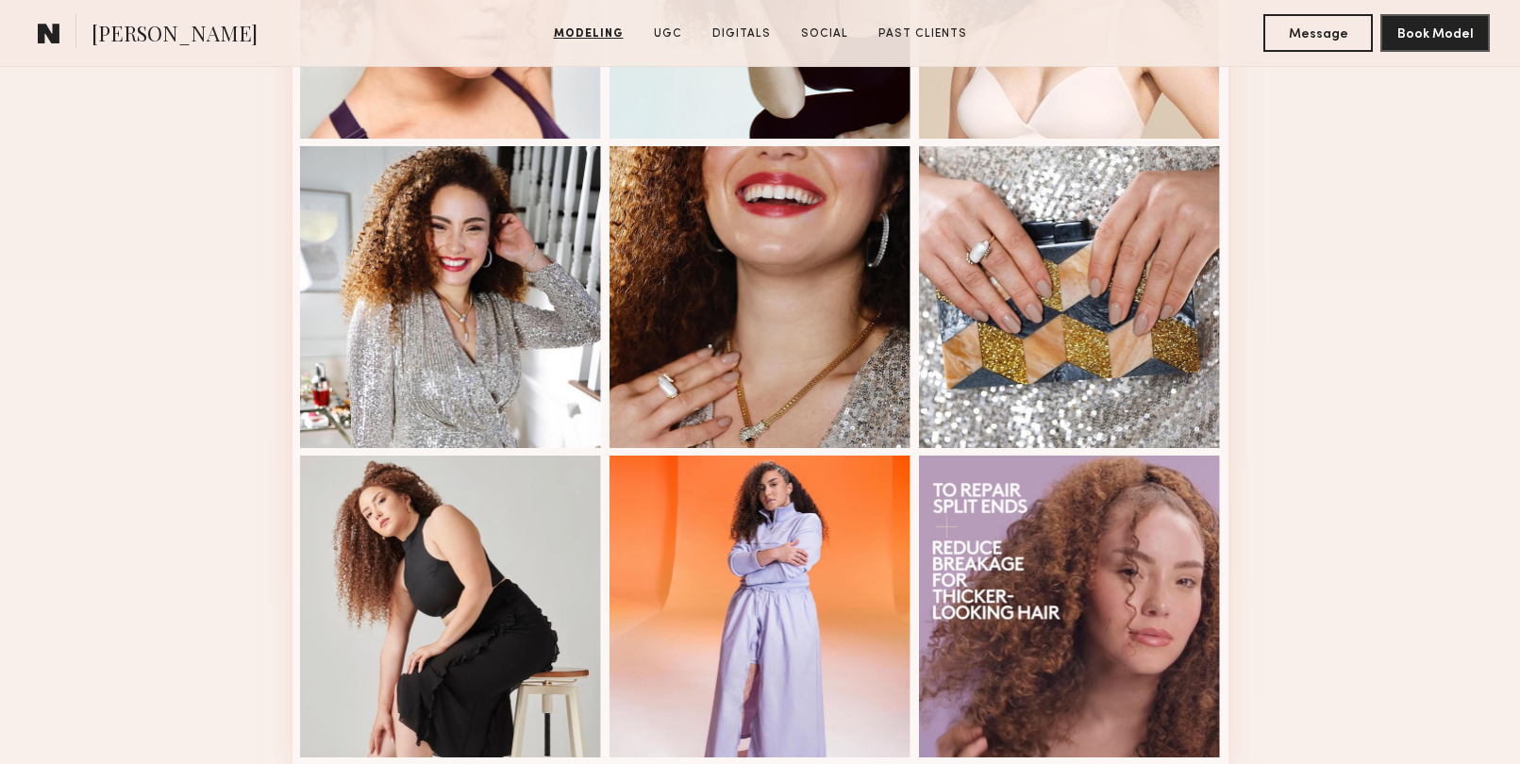
scroll to position [2271, 0]
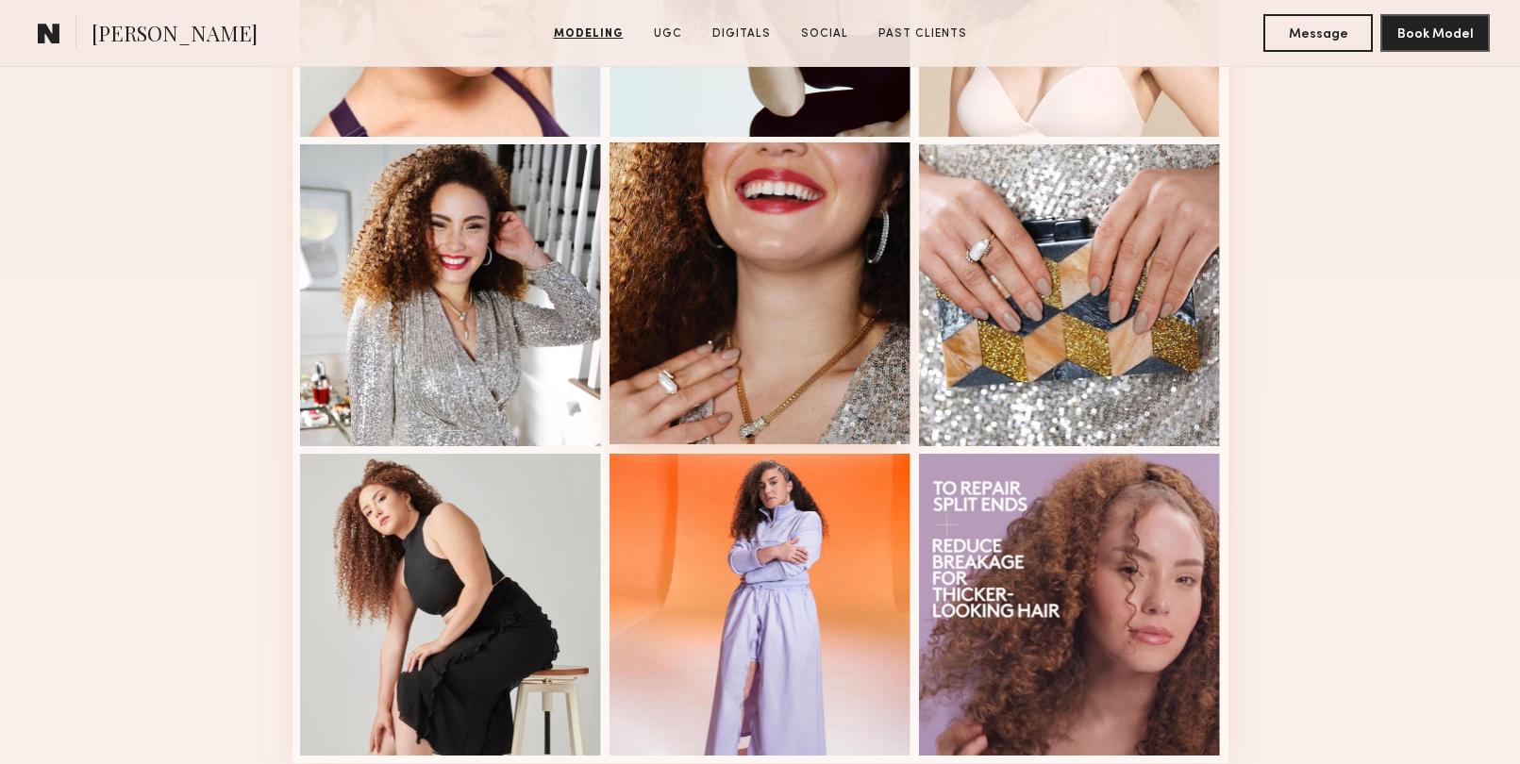
click at [842, 385] on div at bounding box center [761, 294] width 302 height 302
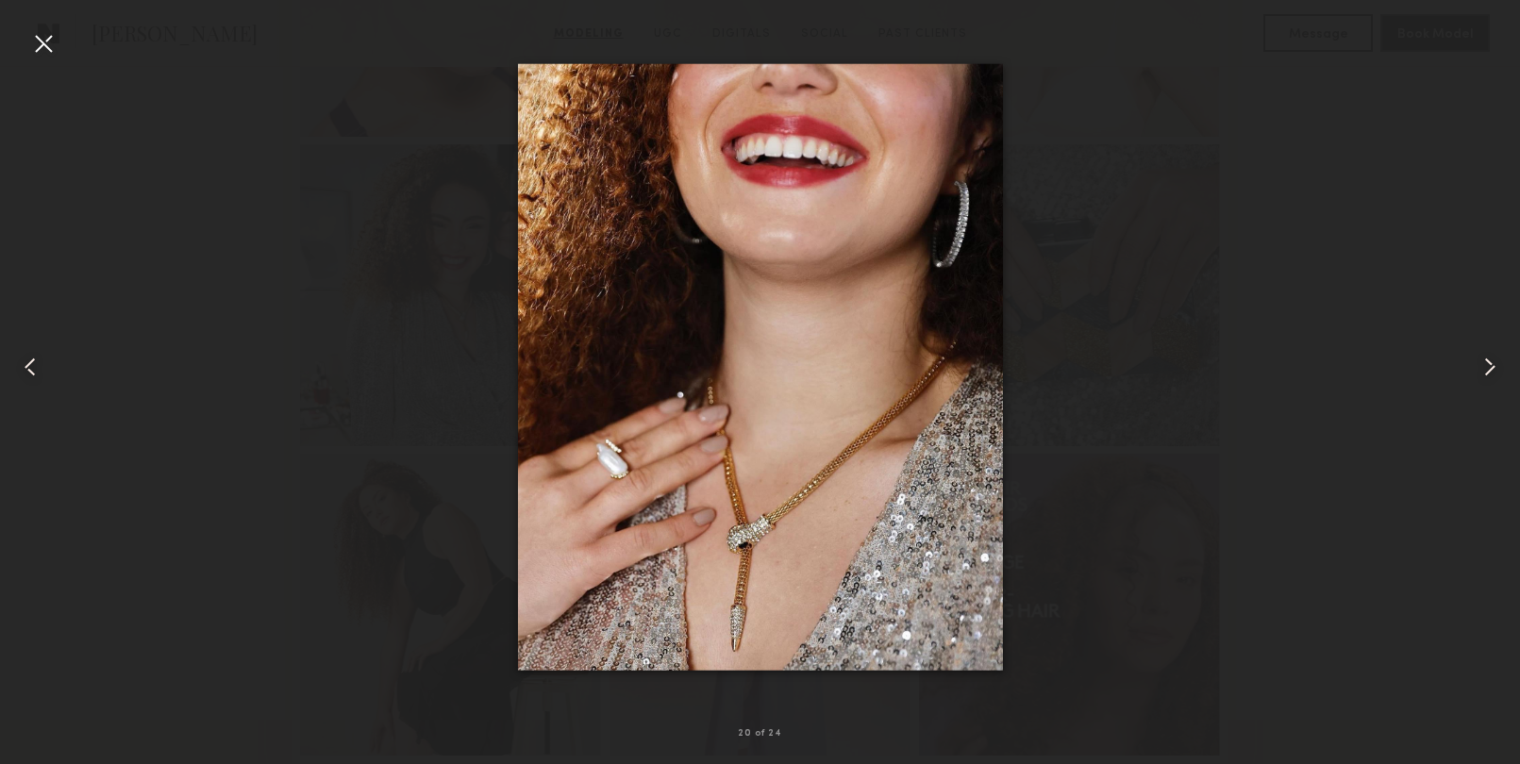
click at [56, 50] on div at bounding box center [43, 43] width 30 height 30
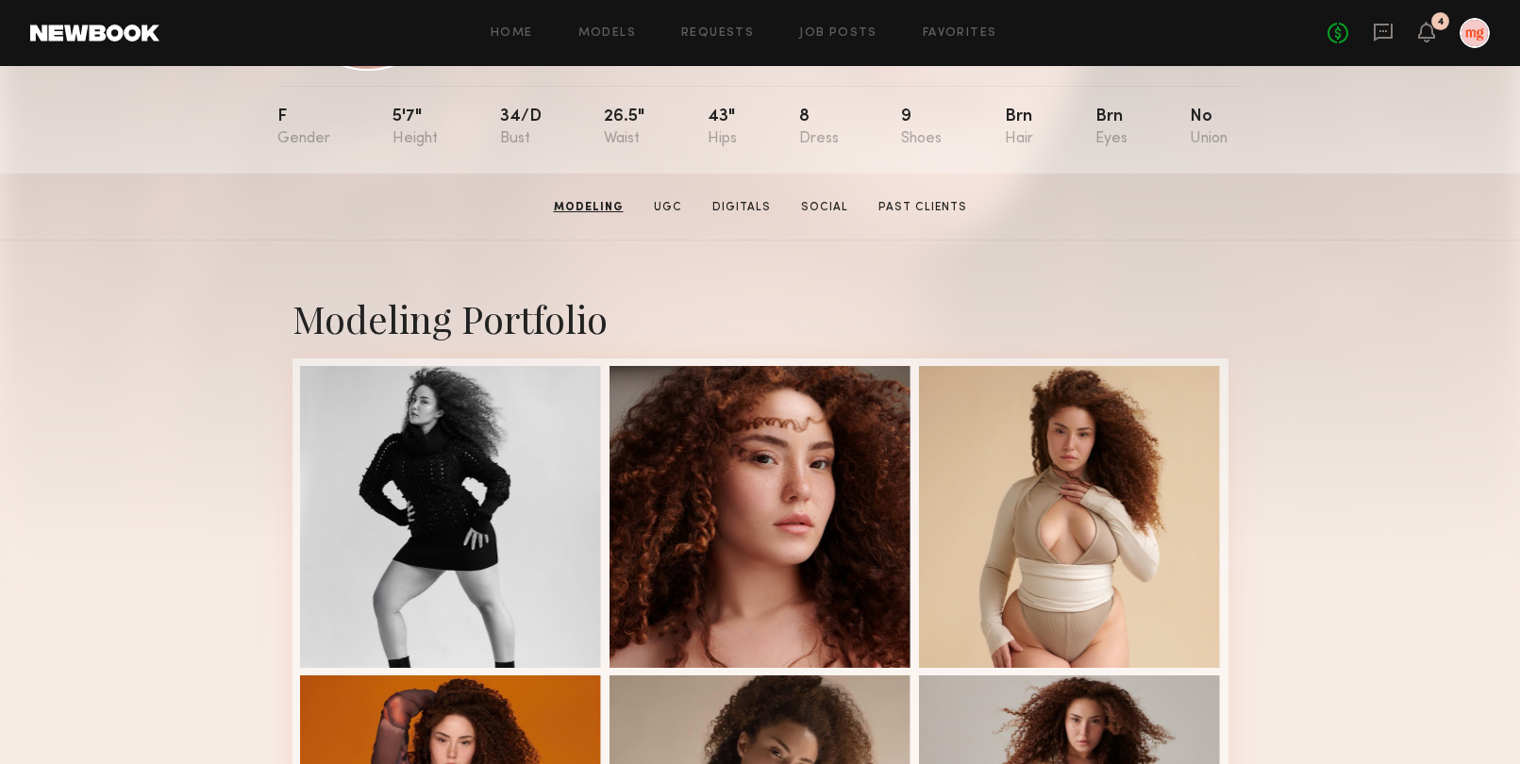
scroll to position [0, 0]
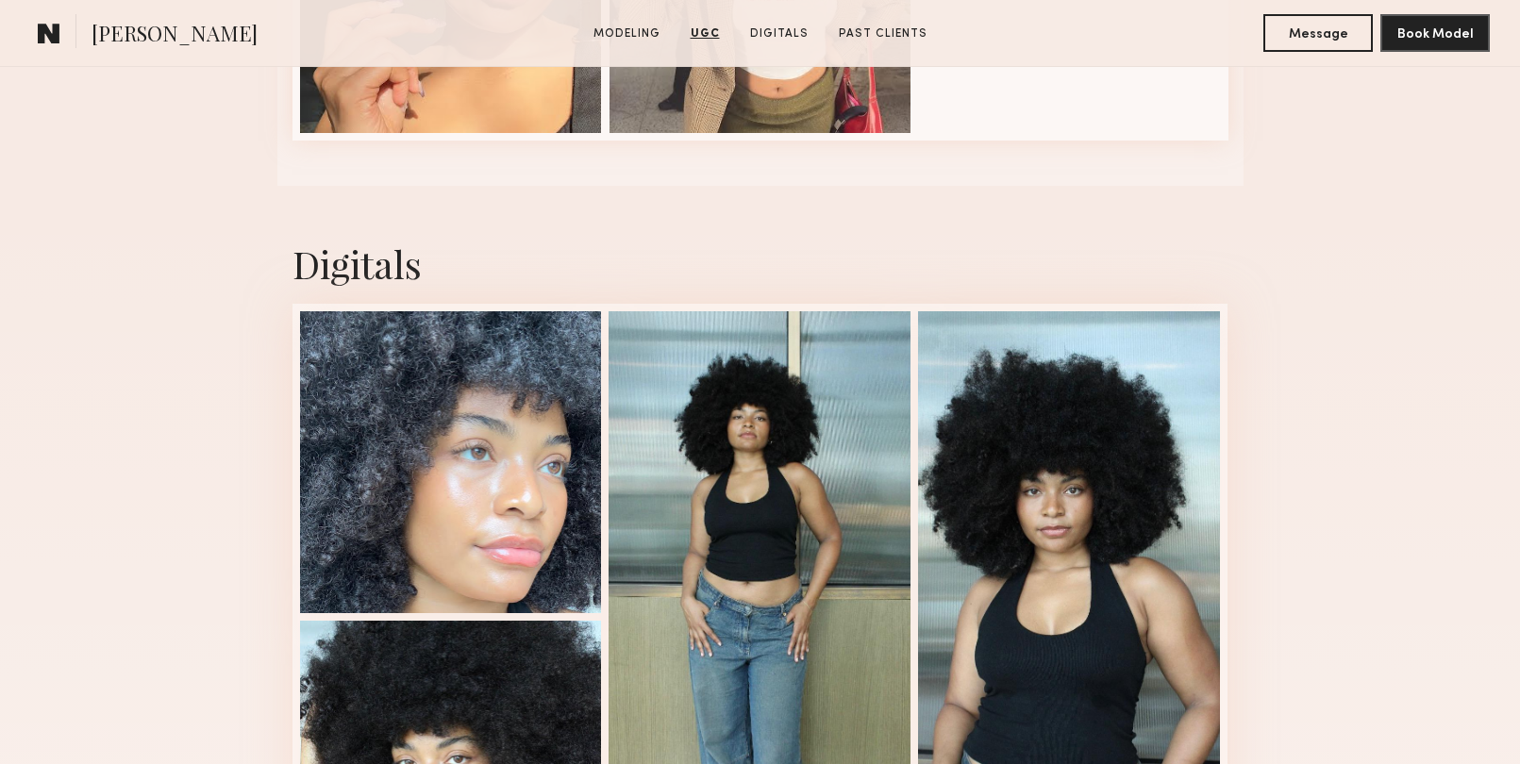
scroll to position [3334, 0]
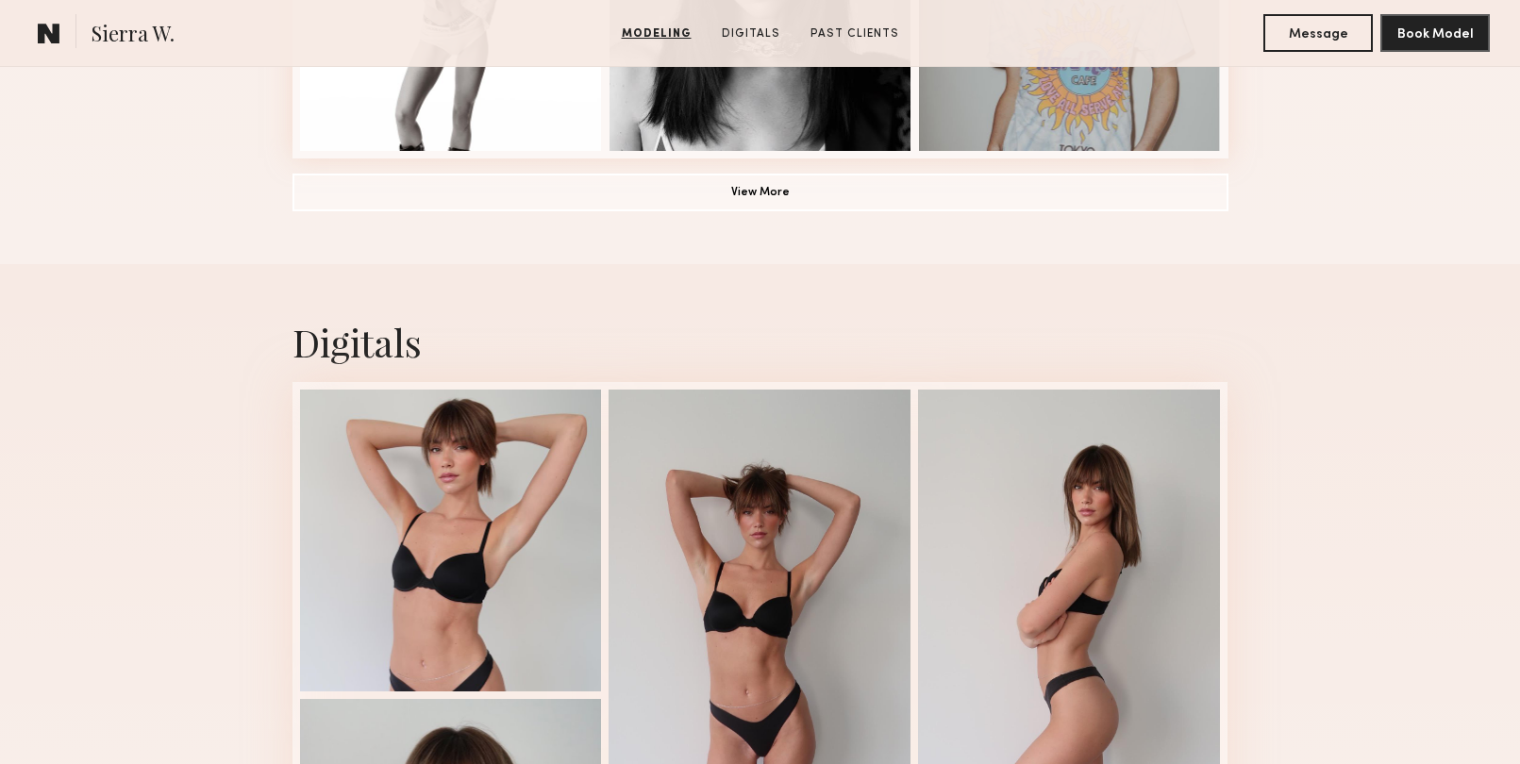
scroll to position [2024, 0]
